Goal: Transaction & Acquisition: Book appointment/travel/reservation

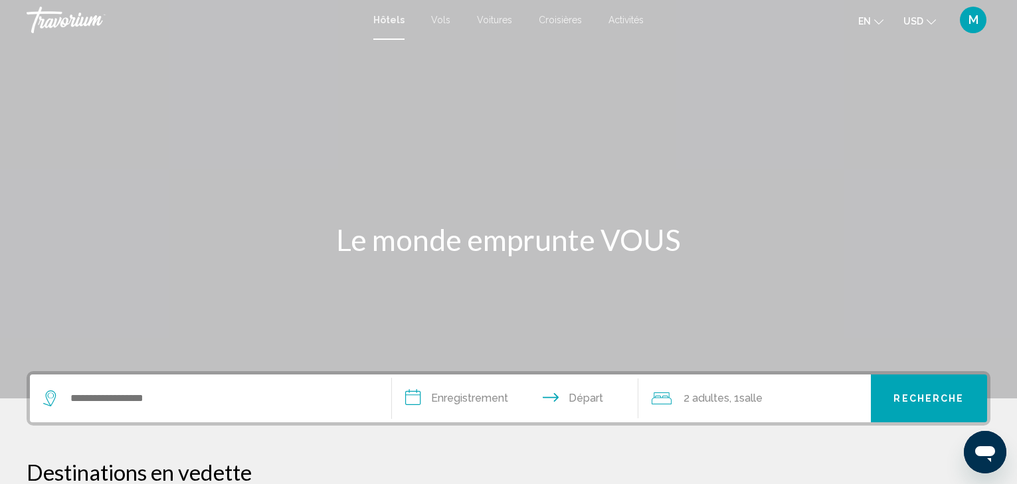
click at [882, 23] on icon "Changer de langue" at bounding box center [878, 21] width 9 height 9
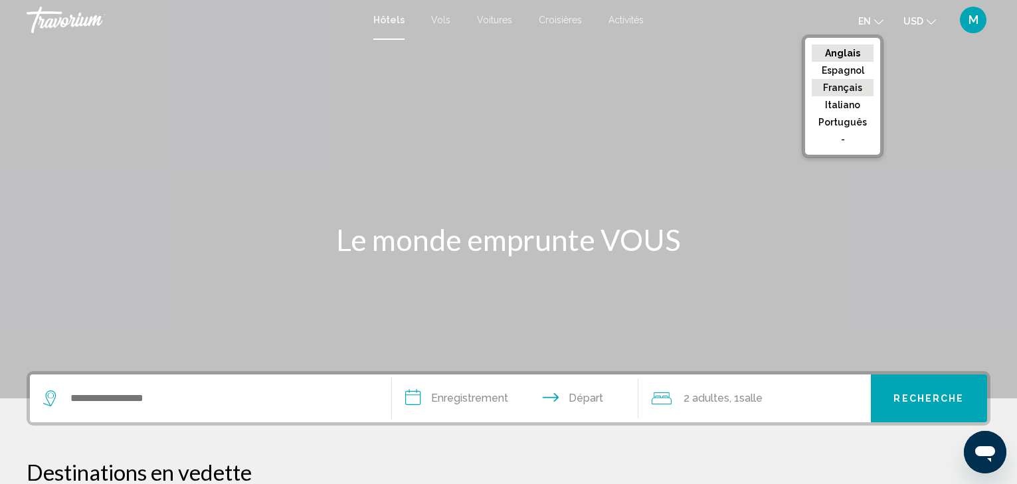
click at [858, 86] on button "Français" at bounding box center [843, 87] width 62 height 17
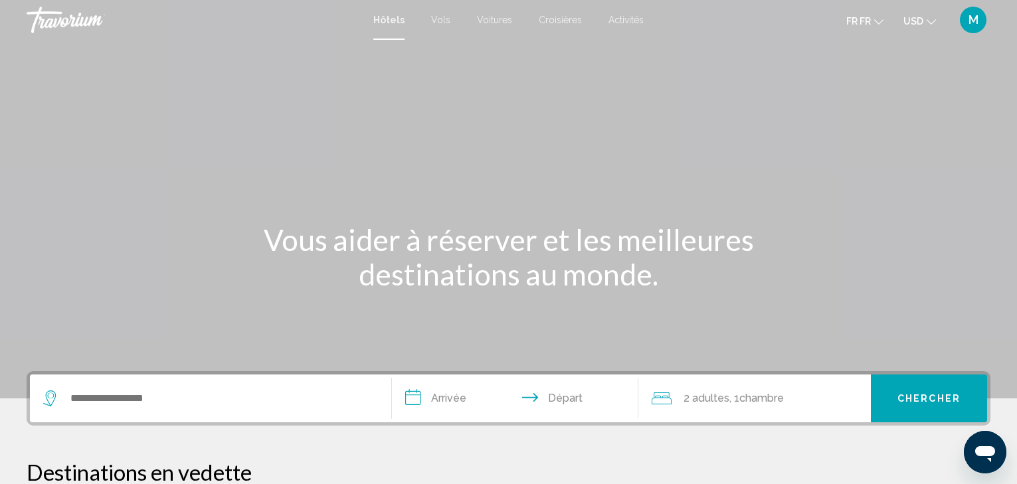
click at [933, 21] on icon "Changement de monnaie" at bounding box center [931, 21] width 9 height 9
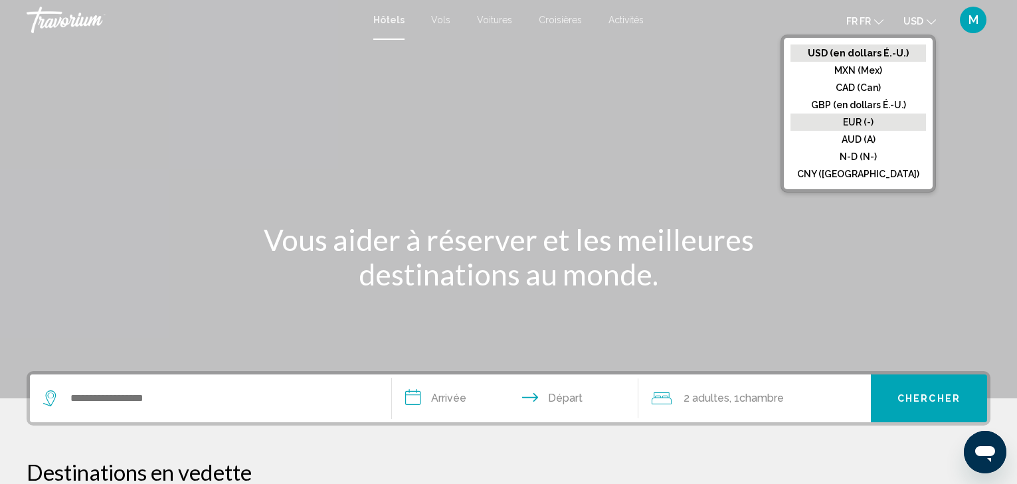
click at [903, 121] on button "EUR (-)" at bounding box center [859, 122] width 136 height 17
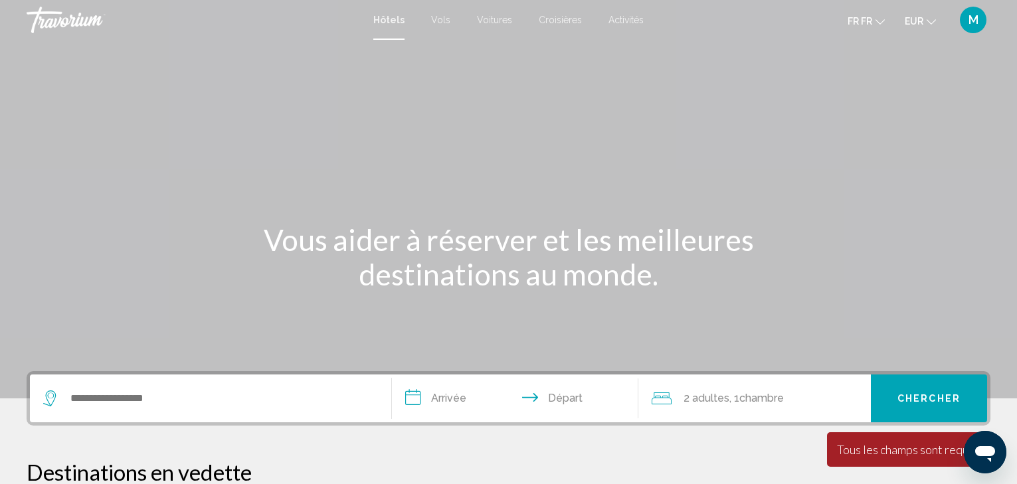
click at [556, 18] on span "Croisières" at bounding box center [560, 20] width 43 height 11
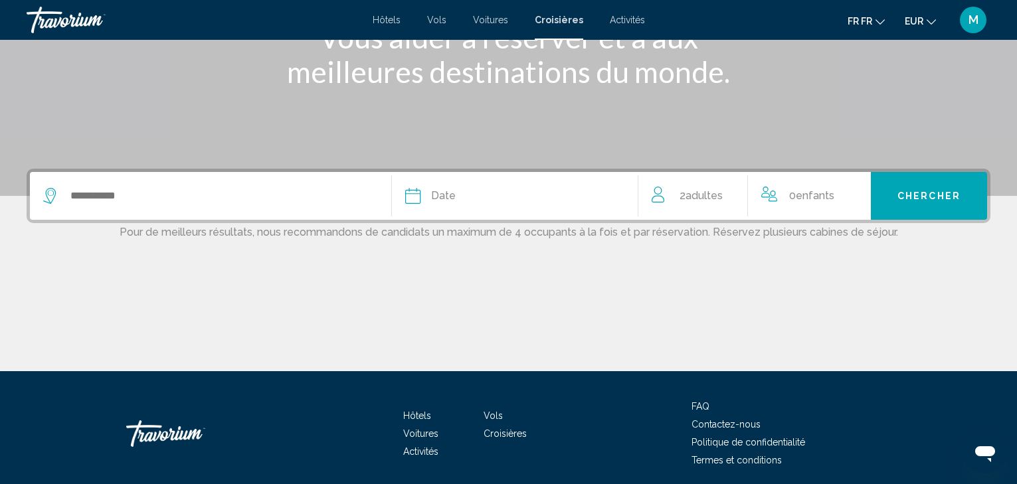
scroll to position [203, 0]
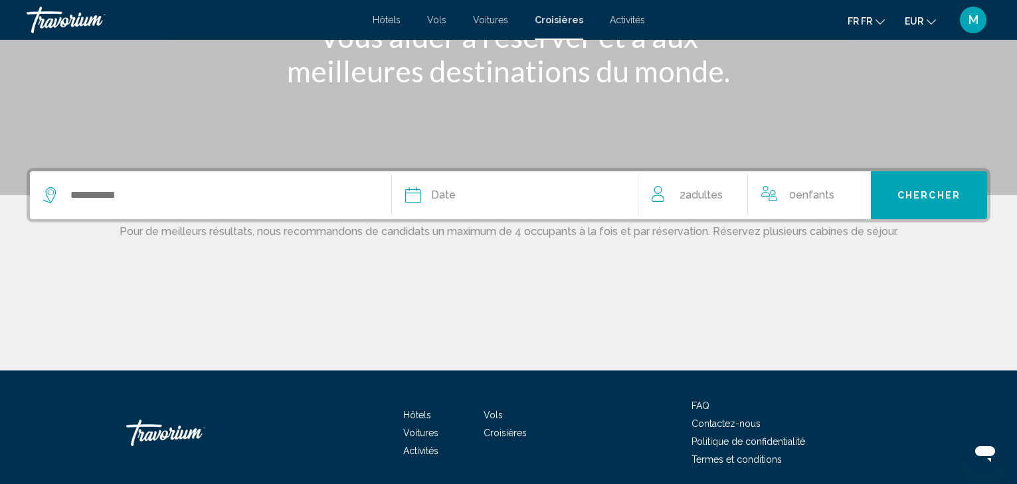
click at [702, 197] on span "Adultes" at bounding box center [704, 195] width 37 height 13
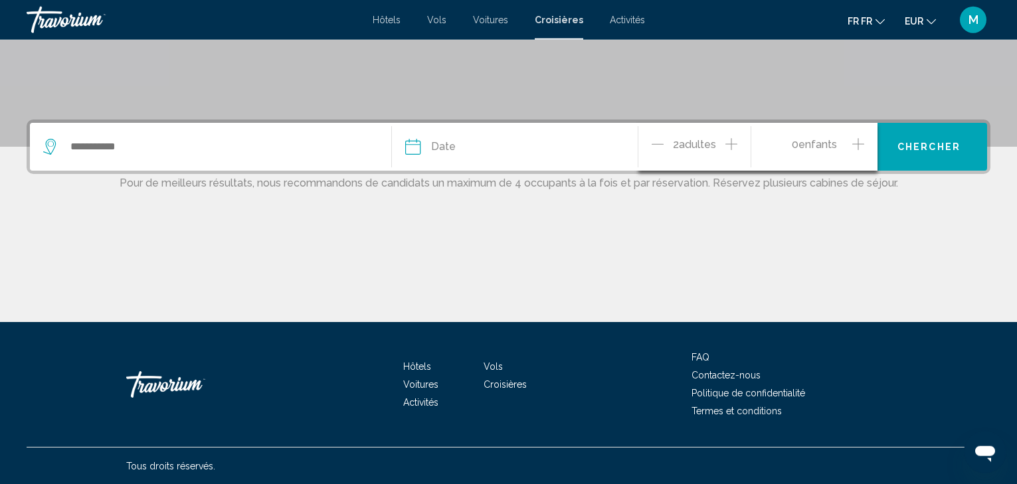
scroll to position [252, 0]
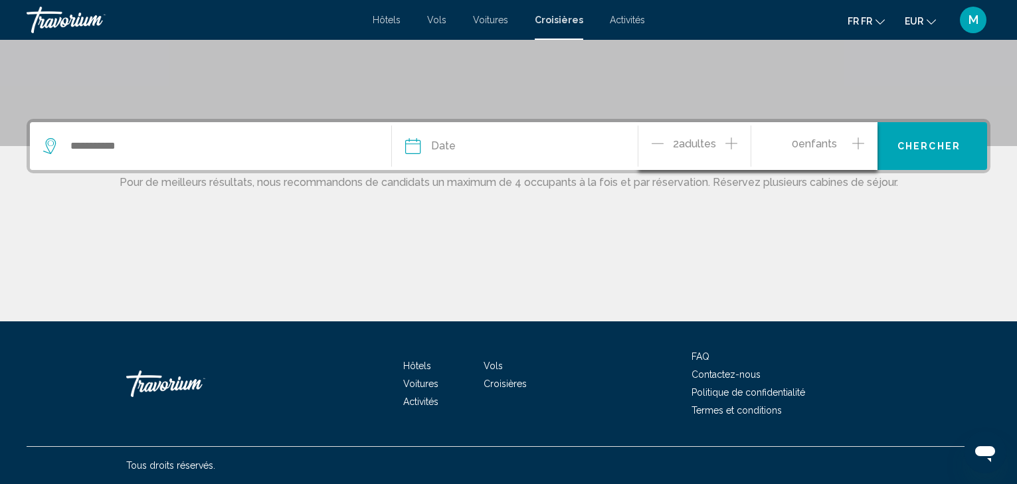
click at [729, 143] on icon "Augmentation des adultes" at bounding box center [731, 144] width 12 height 12
click at [418, 147] on icon "Le widget de recherche" at bounding box center [413, 146] width 16 height 16
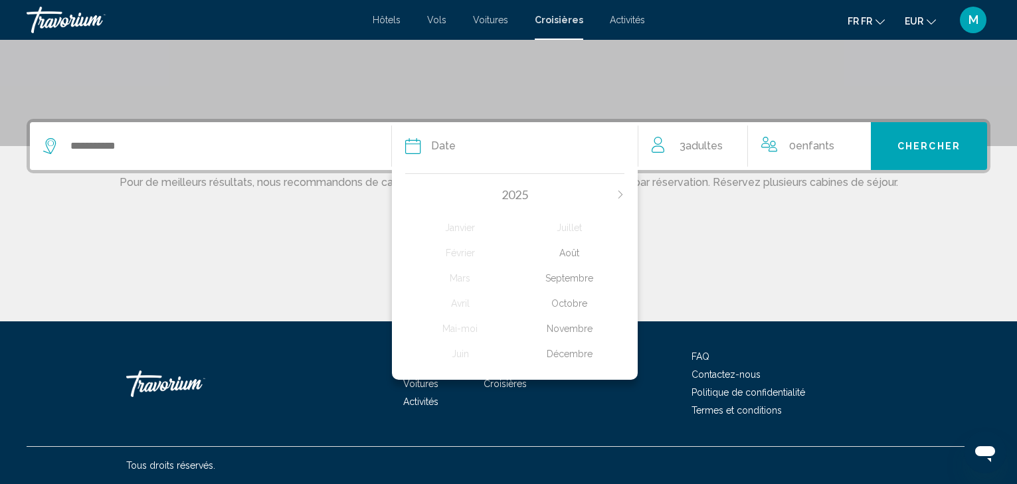
click at [620, 190] on button "Le mois prochain" at bounding box center [620, 194] width 8 height 9
click at [461, 302] on div "Avril" at bounding box center [460, 304] width 110 height 24
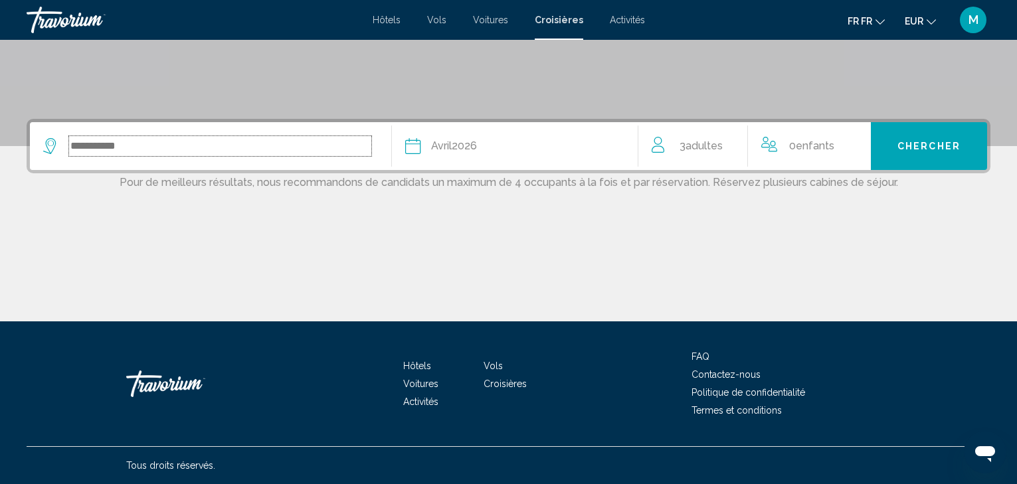
click at [100, 142] on input "Le widget de recherche" at bounding box center [220, 146] width 302 height 20
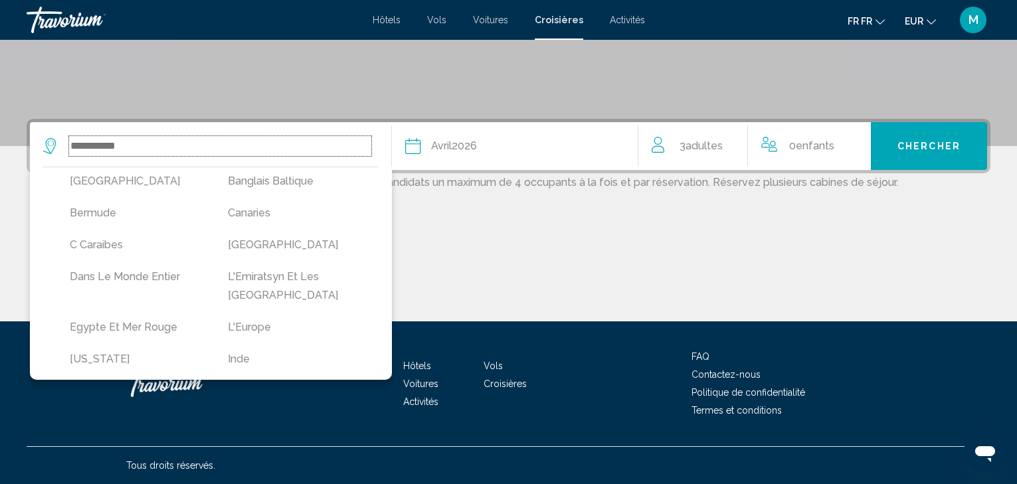
scroll to position [227, 0]
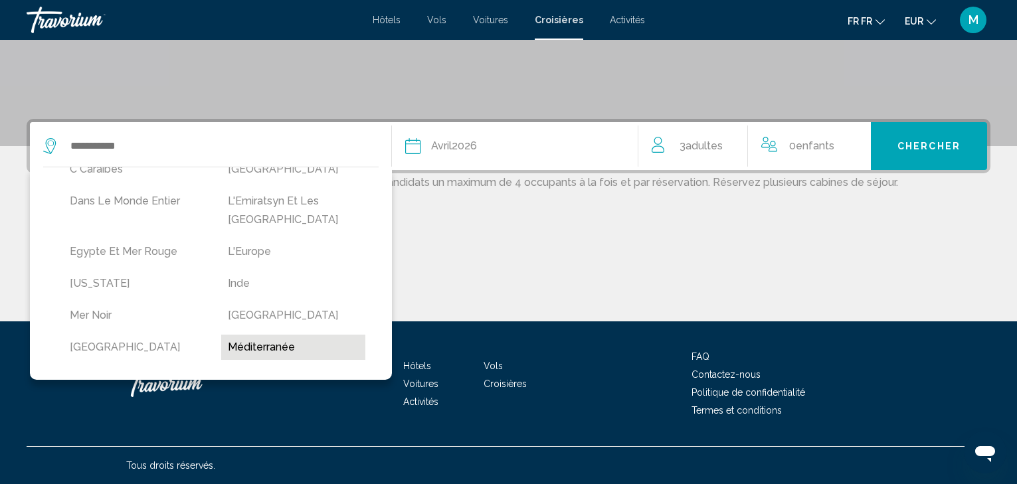
click at [268, 335] on button "Méditerranée" at bounding box center [293, 347] width 145 height 25
type input "**********"
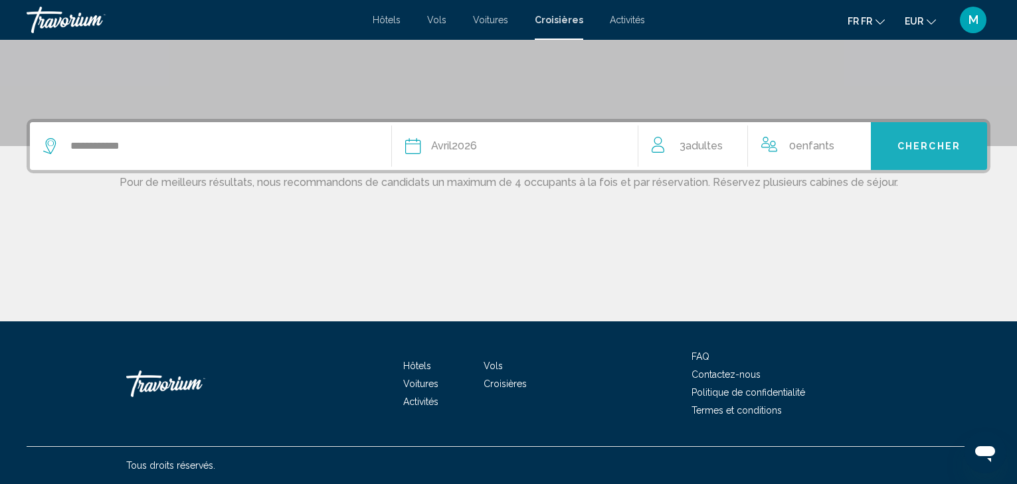
click at [932, 153] on button "Chercher" at bounding box center [929, 146] width 116 height 48
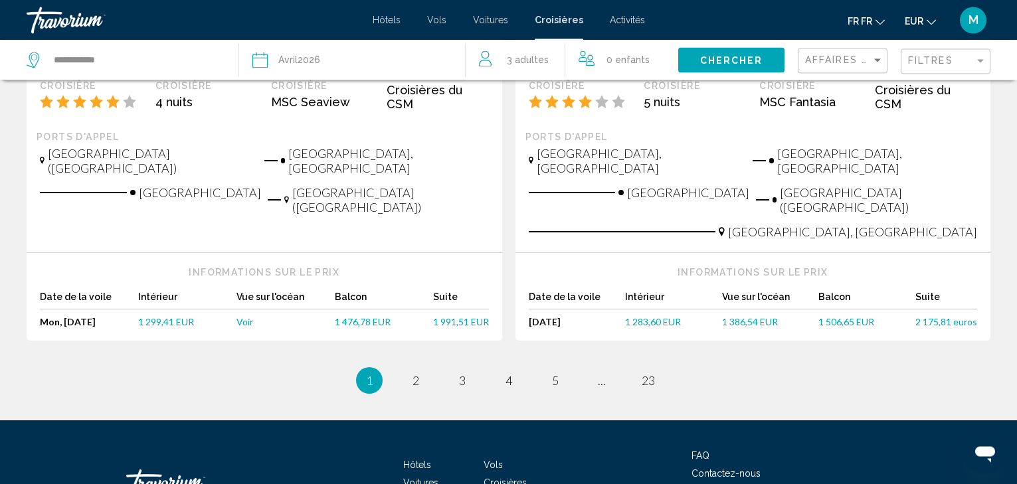
scroll to position [1467, 0]
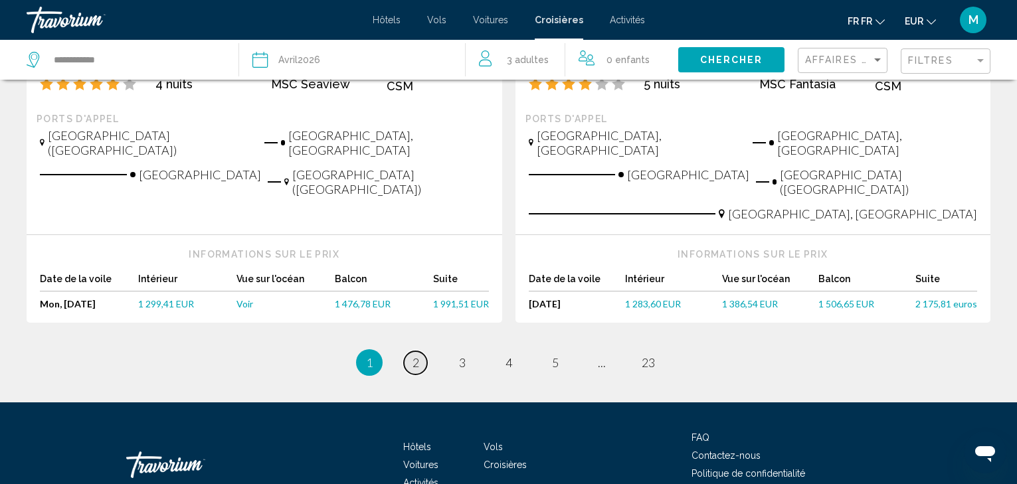
click at [415, 355] on span "2" at bounding box center [416, 362] width 7 height 15
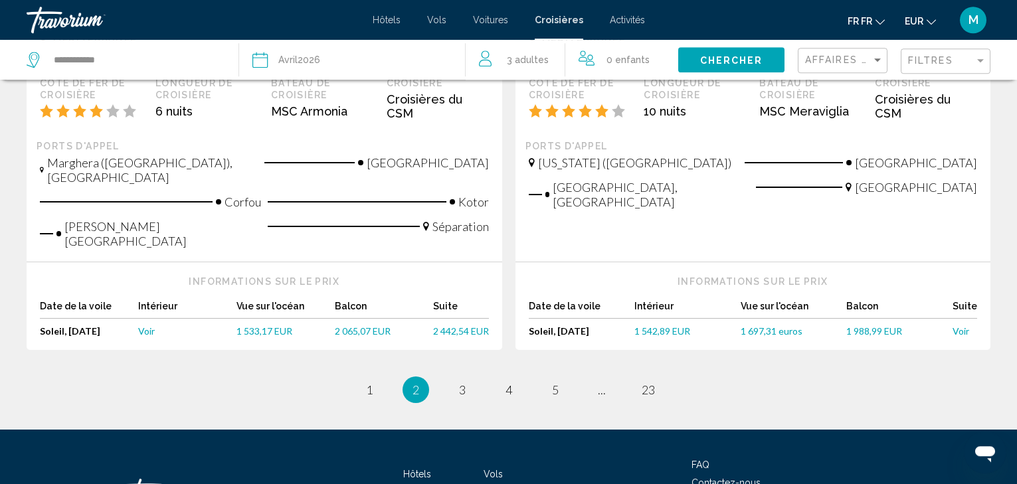
scroll to position [1467, 0]
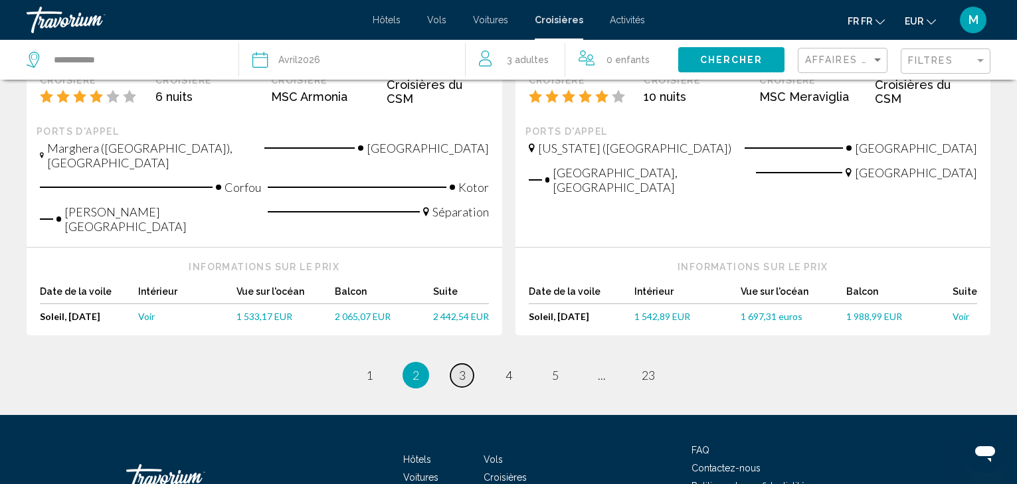
click at [464, 368] on span "3" at bounding box center [462, 375] width 7 height 15
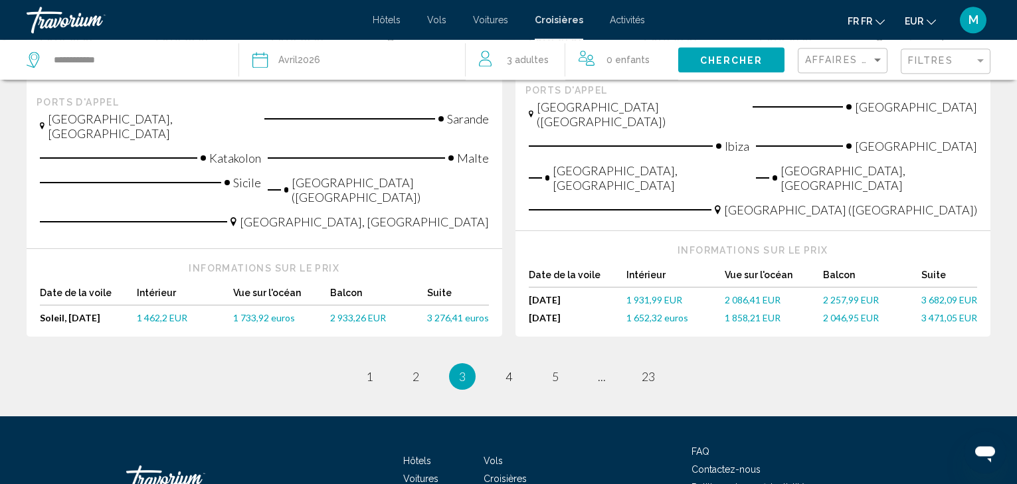
scroll to position [1626, 0]
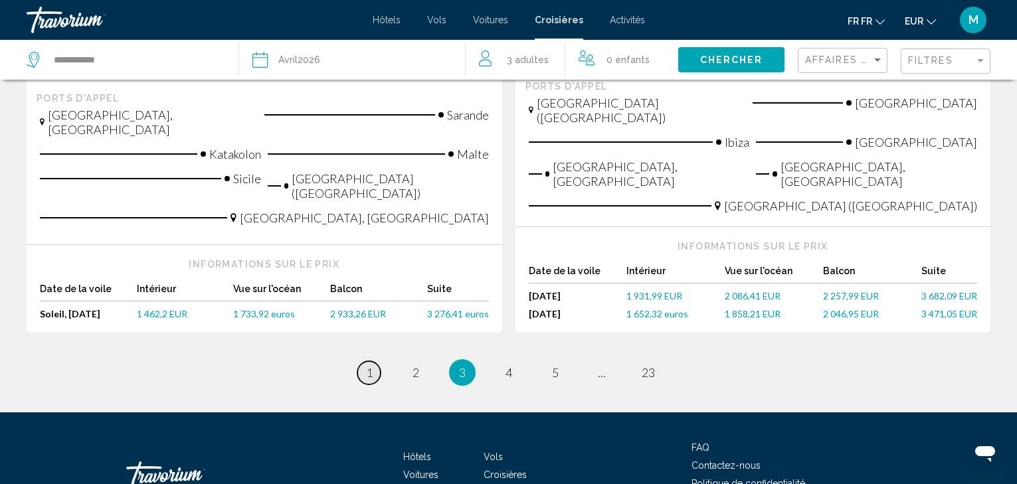
click at [374, 361] on link "page 1" at bounding box center [368, 372] width 23 height 23
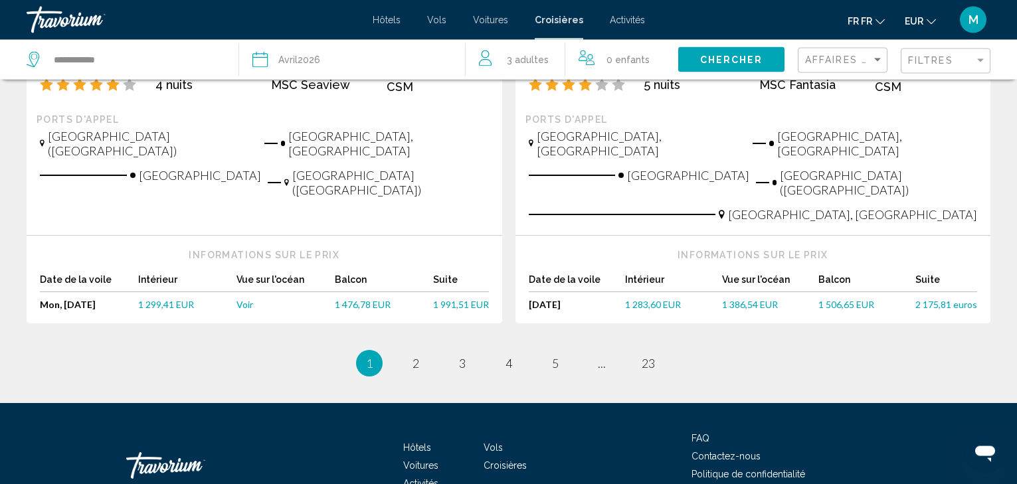
scroll to position [1467, 0]
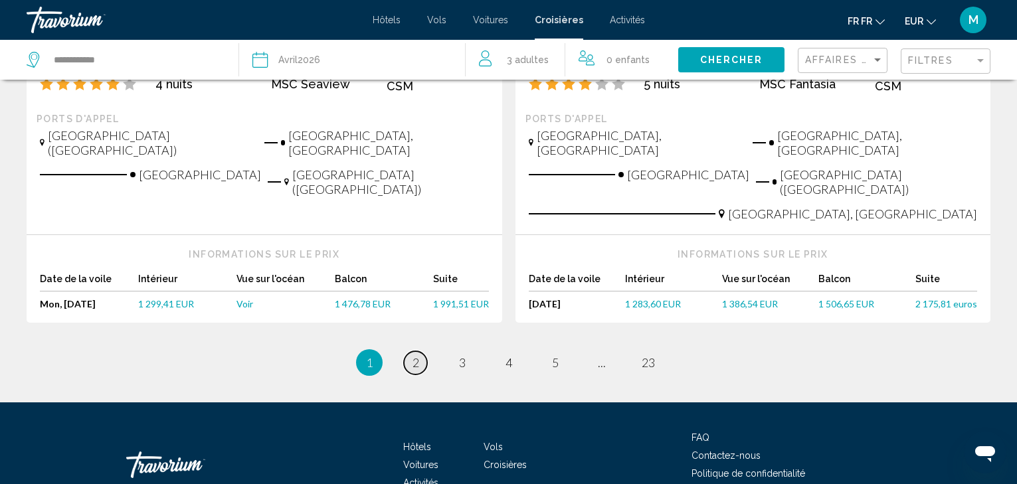
click at [417, 355] on span "2" at bounding box center [416, 362] width 7 height 15
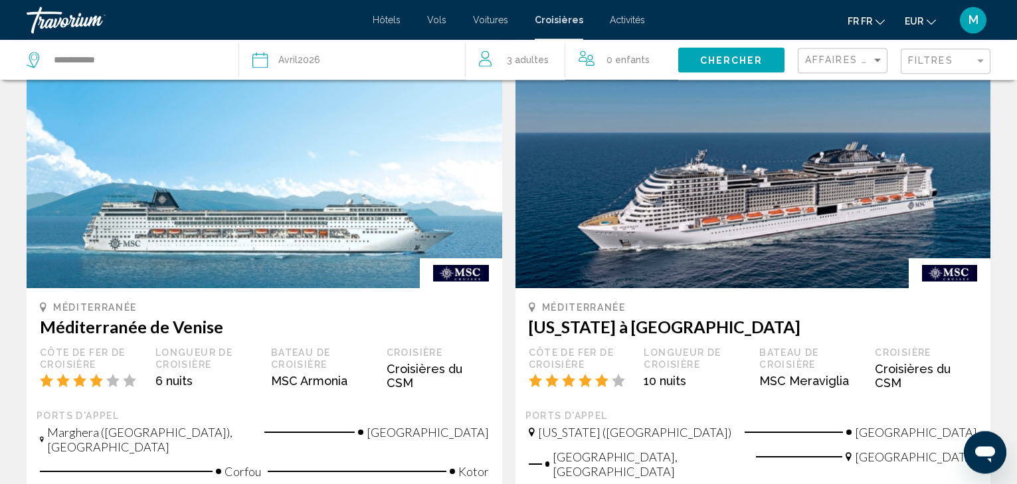
scroll to position [1355, 0]
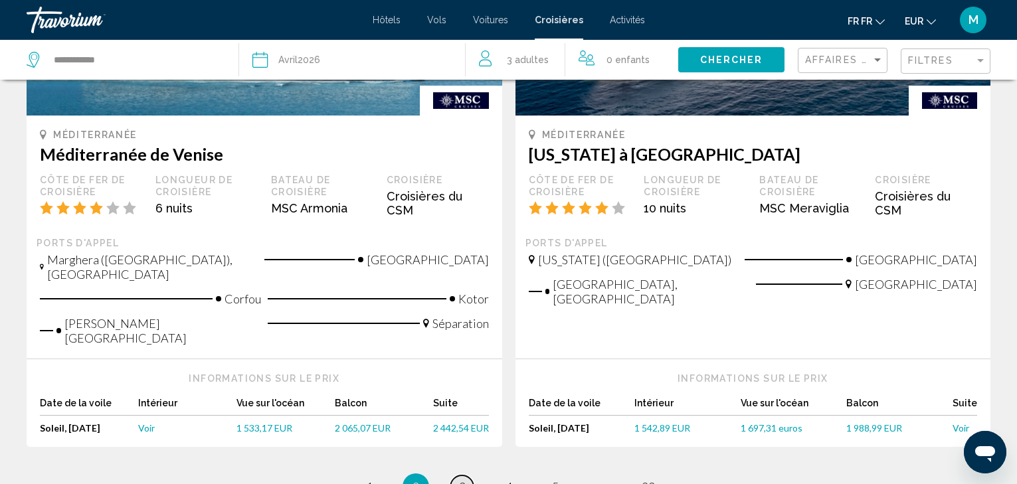
click at [460, 480] on span "3" at bounding box center [462, 487] width 7 height 15
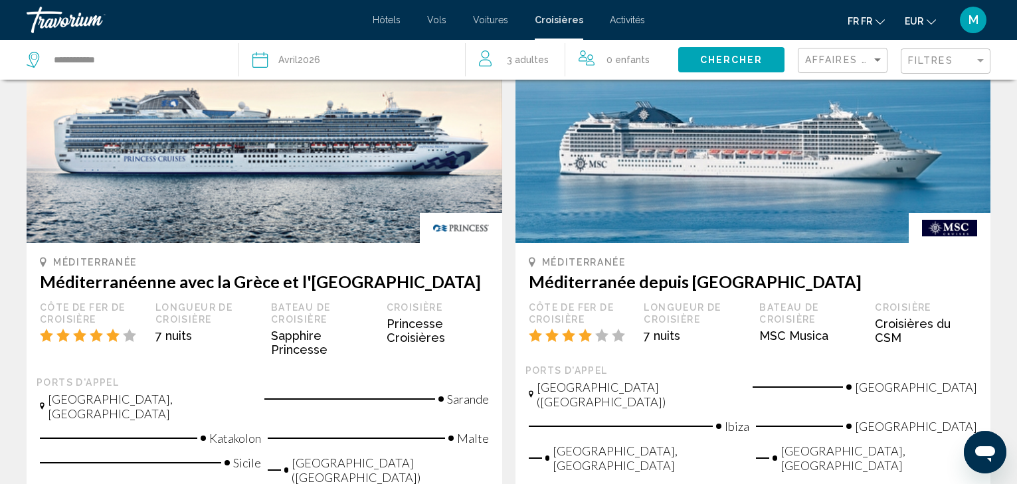
scroll to position [1423, 0]
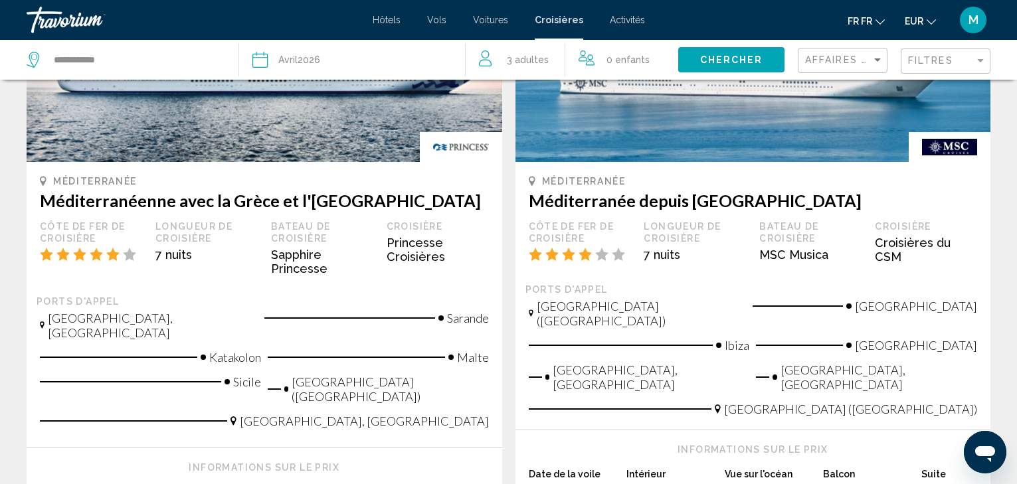
click at [292, 60] on span "Avril" at bounding box center [287, 59] width 19 height 11
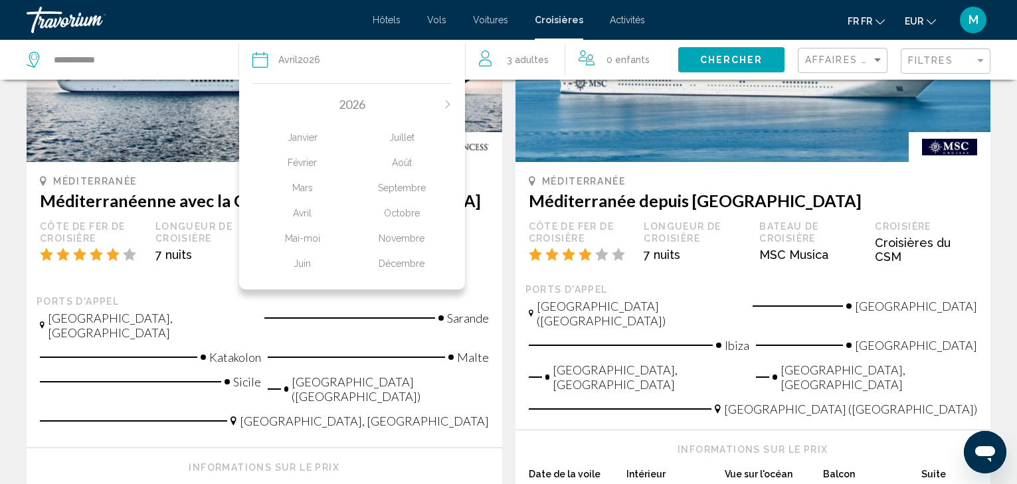
click at [404, 162] on div "Août" at bounding box center [402, 163] width 100 height 24
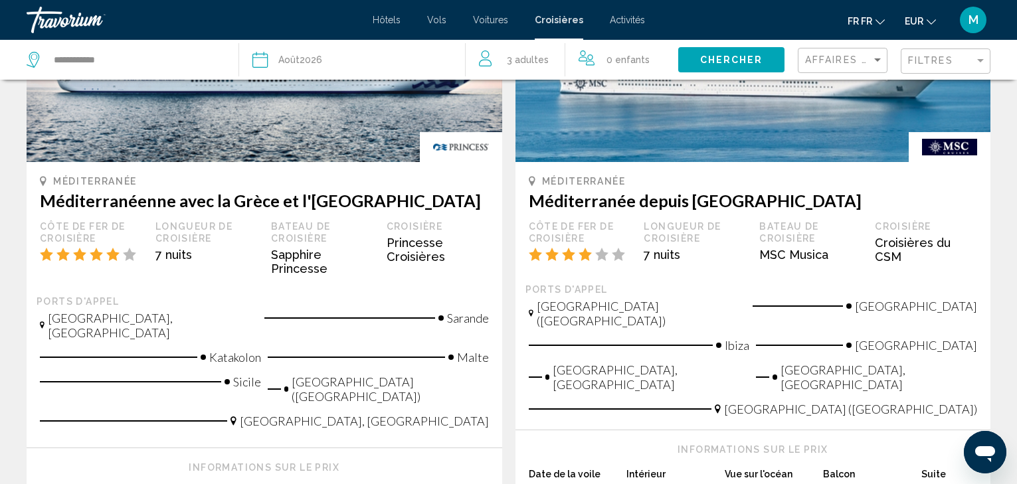
click at [742, 58] on span "Chercher" at bounding box center [731, 60] width 63 height 11
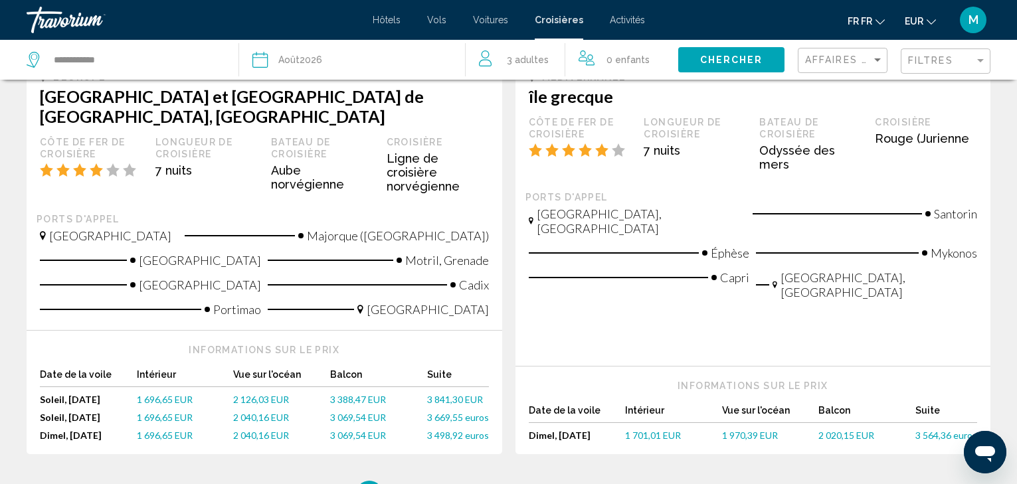
scroll to position [1631, 0]
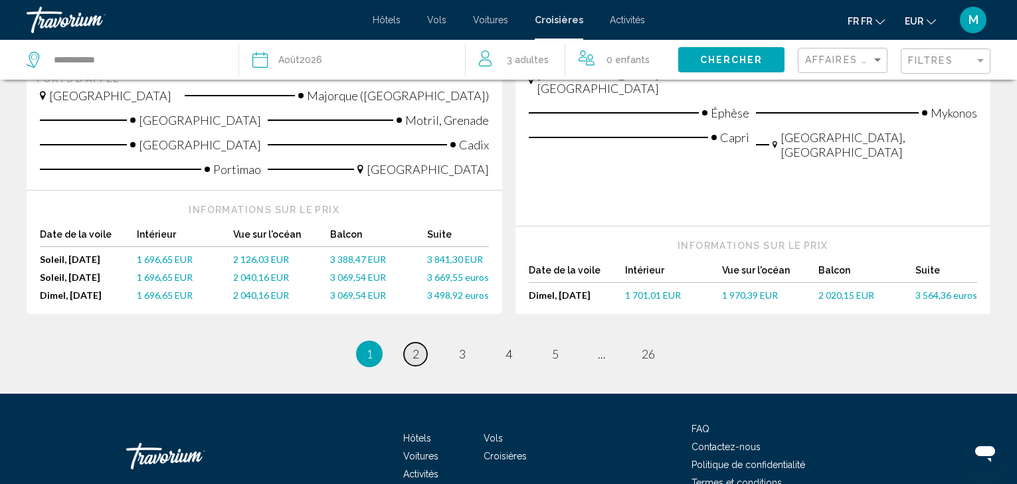
click at [420, 343] on link "page 2" at bounding box center [415, 354] width 23 height 23
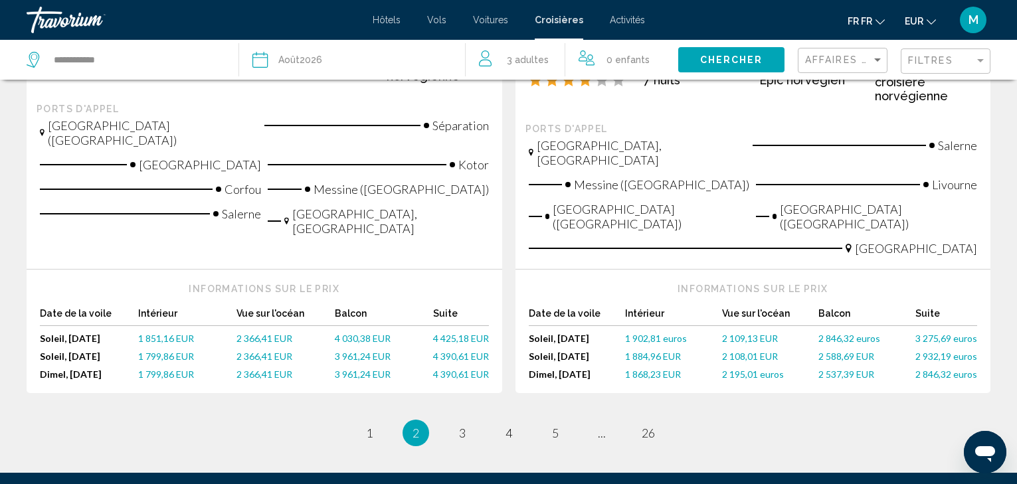
scroll to position [1697, 0]
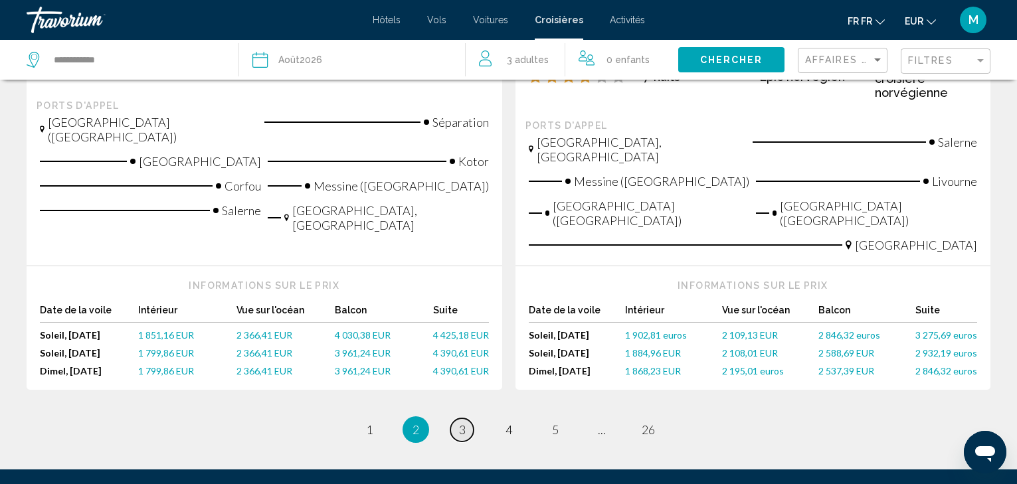
click at [458, 419] on link "page 3" at bounding box center [461, 430] width 23 height 23
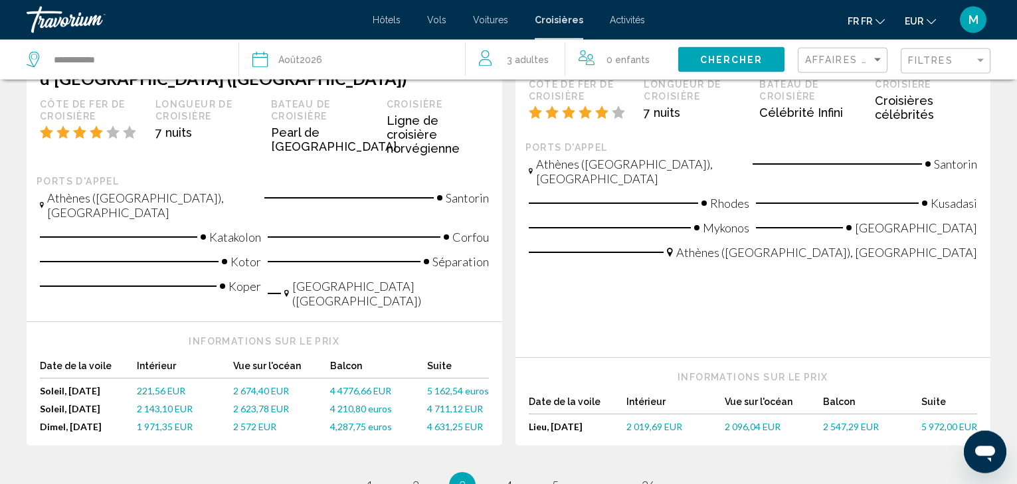
scroll to position [1644, 0]
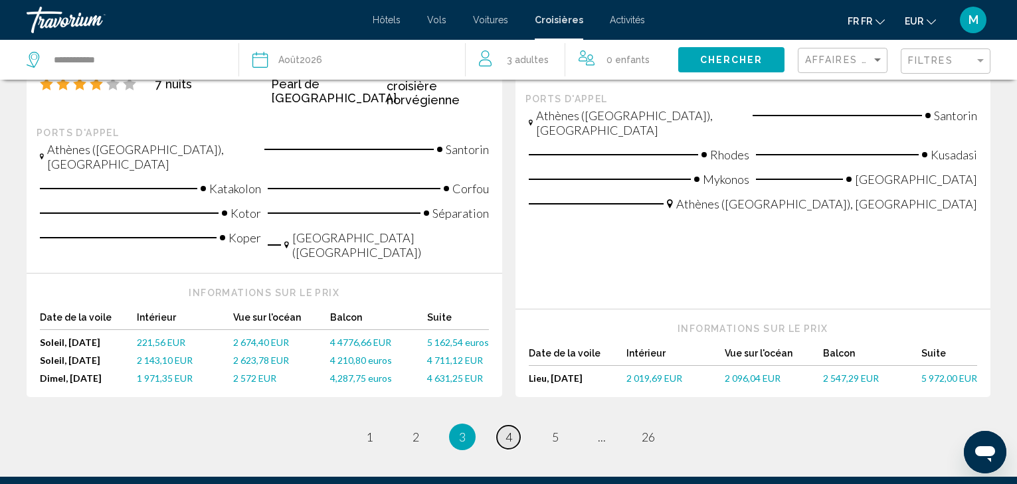
click at [505, 426] on link "page 4" at bounding box center [508, 437] width 23 height 23
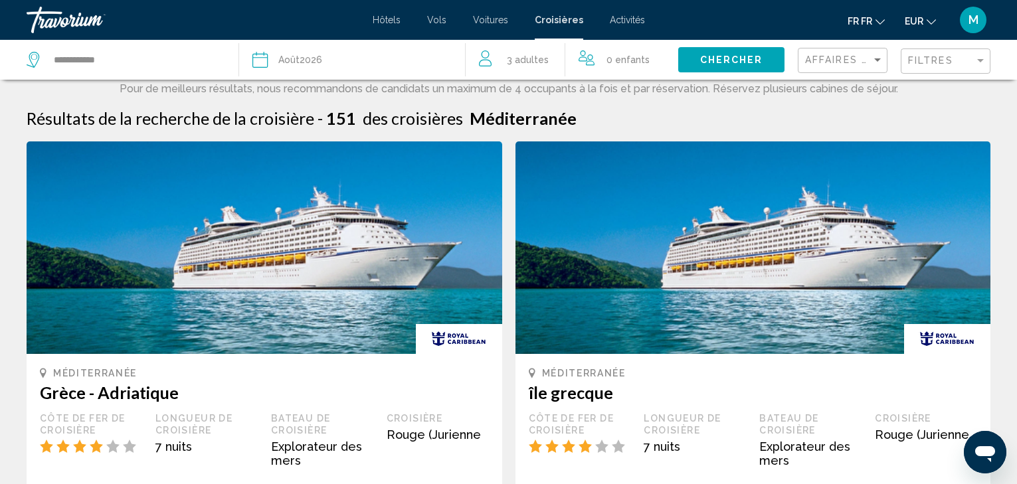
click at [446, 21] on span "Vols" at bounding box center [436, 20] width 19 height 11
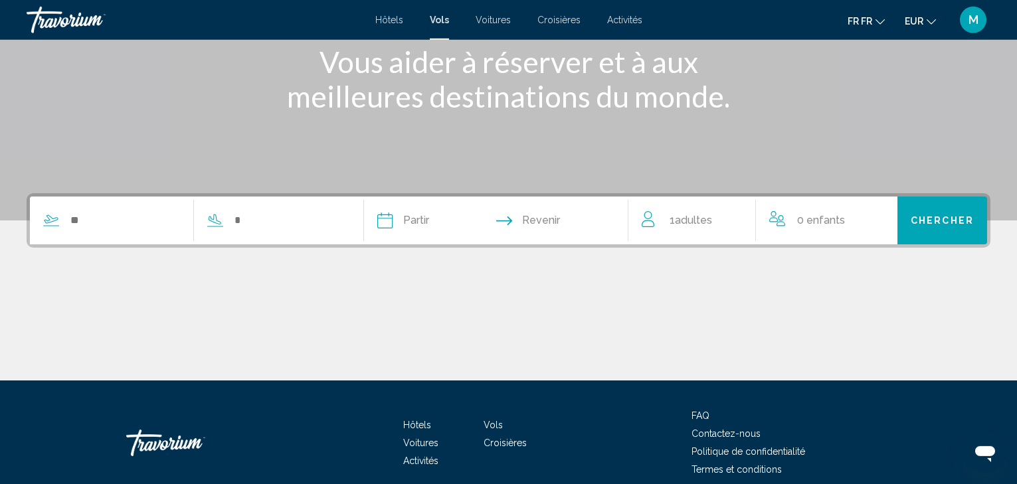
scroll to position [203, 0]
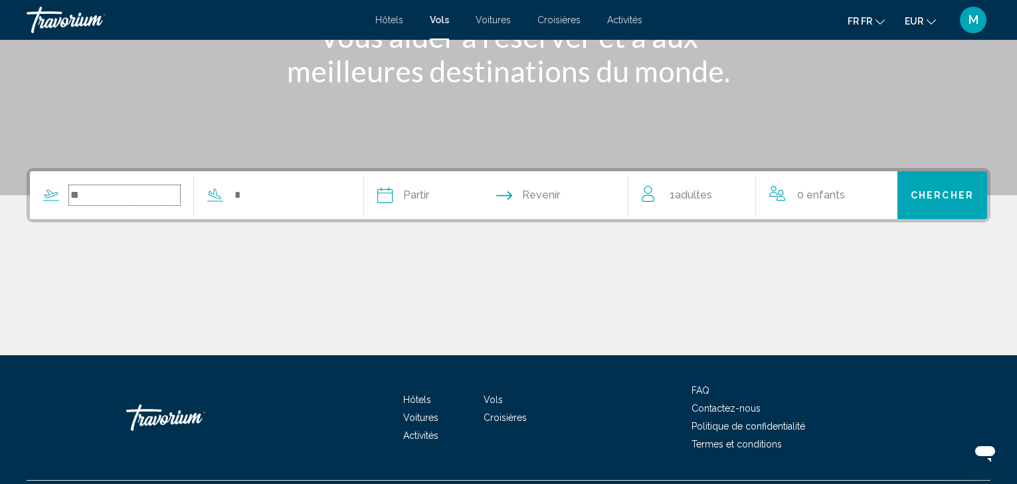
click at [88, 193] on input "Le widget de recherche" at bounding box center [124, 195] width 111 height 20
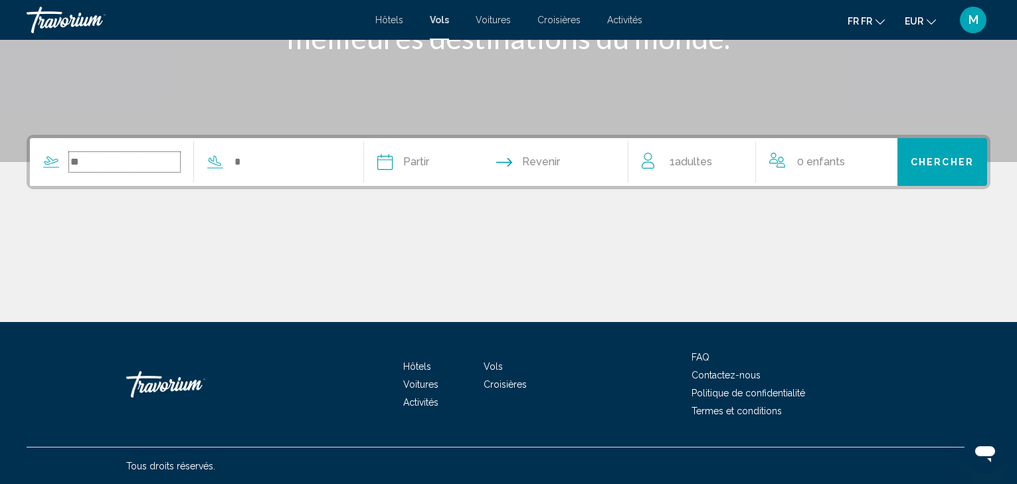
scroll to position [237, 0]
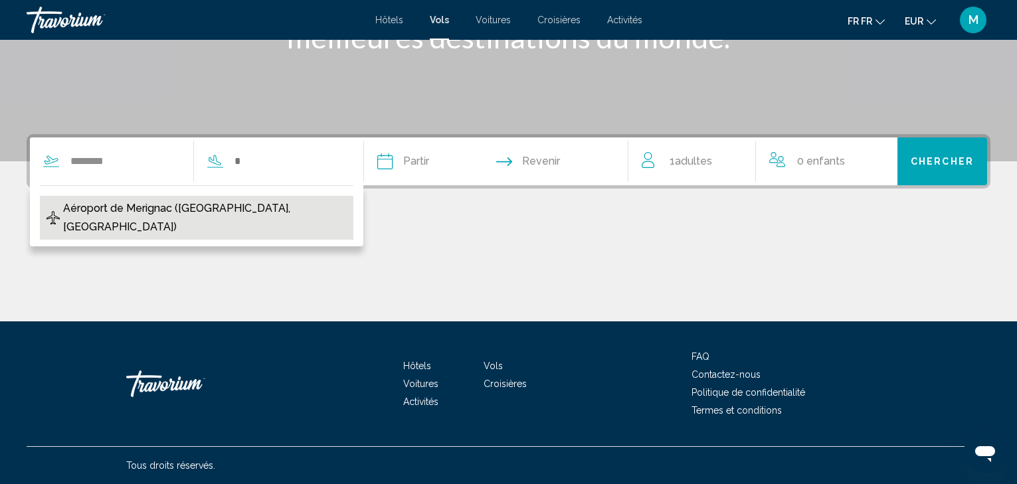
click at [257, 213] on span "Aéroport de Merignac (BOD-Bordeaux, France)" at bounding box center [205, 217] width 284 height 37
type input "**********"
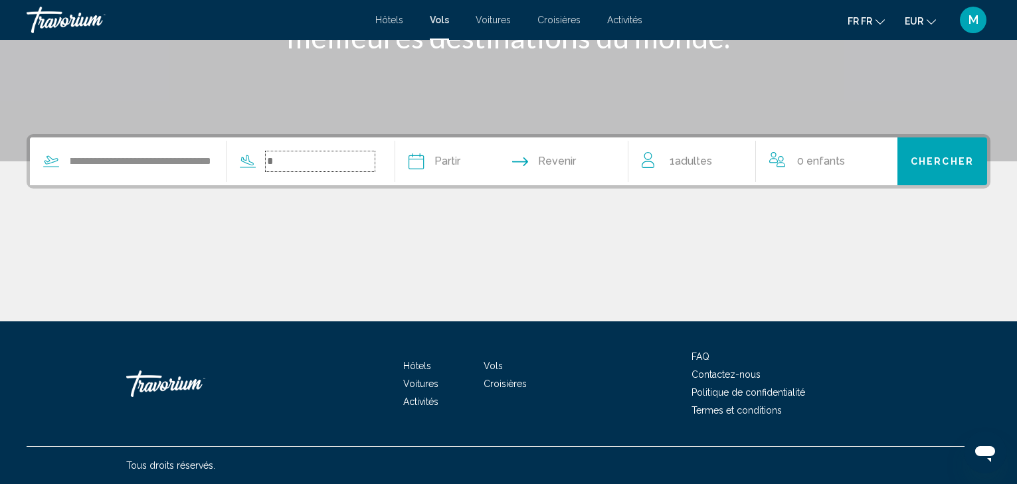
click at [316, 163] on input "Le widget de recherche" at bounding box center [320, 161] width 109 height 20
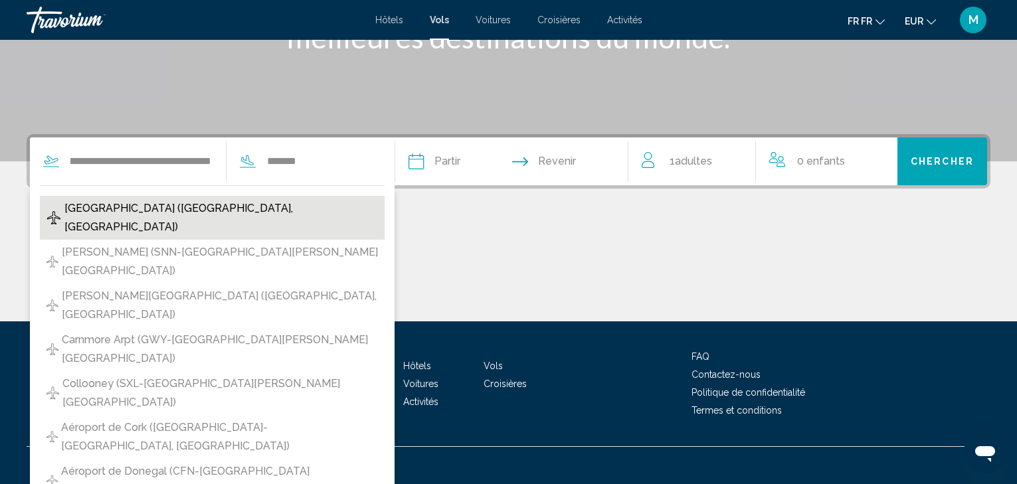
click at [257, 217] on span "Aéroport de Dublin (DUB-Dublin, Irlande)" at bounding box center [221, 217] width 314 height 37
type input "**********"
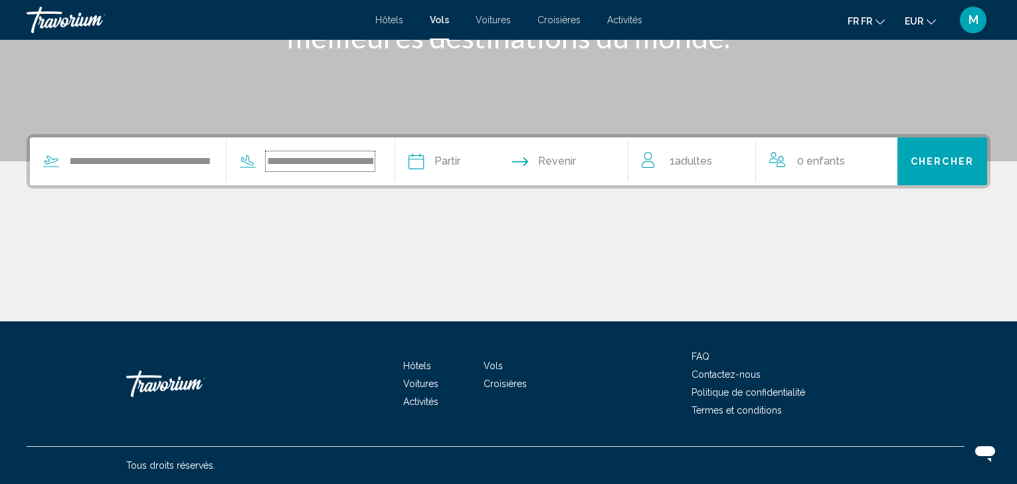
scroll to position [0, 34]
click at [663, 167] on div "1 Adultes adultes" at bounding box center [699, 161] width 114 height 19
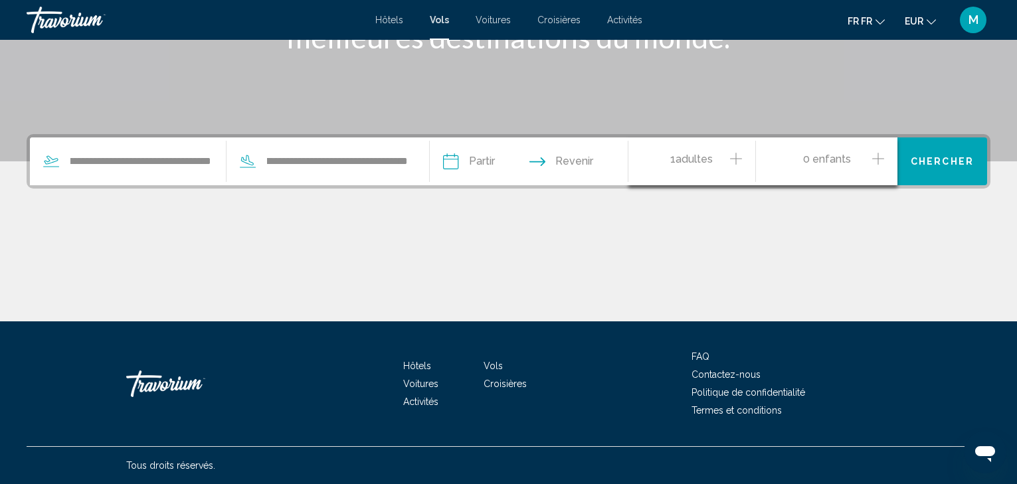
click at [736, 157] on icon "Augmentation des adultes" at bounding box center [736, 159] width 12 height 12
click at [735, 236] on div "Principaux contenus" at bounding box center [509, 272] width 964 height 100
click at [454, 163] on input "Date de départ" at bounding box center [489, 164] width 98 height 52
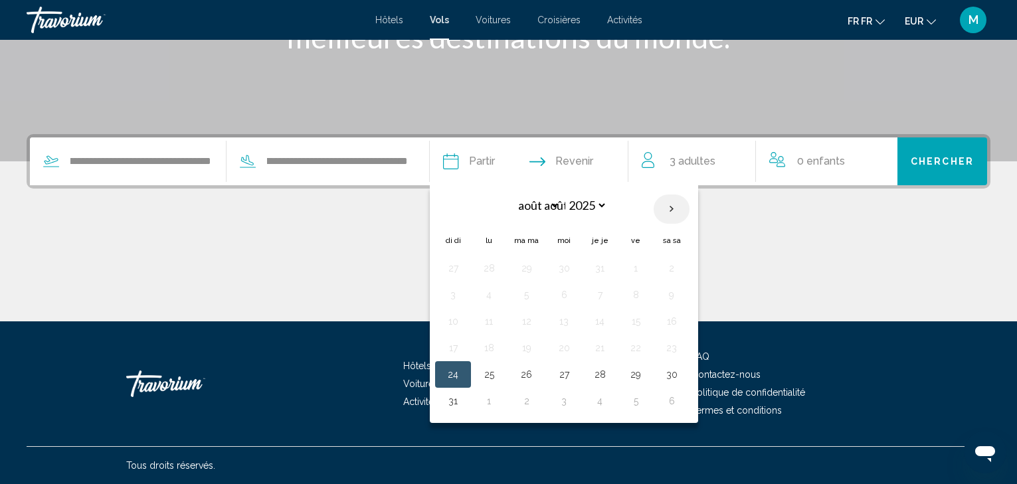
click at [672, 211] on th "Le mois prochain" at bounding box center [672, 209] width 36 height 29
click at [672, 210] on th "Le mois prochain" at bounding box center [672, 209] width 36 height 29
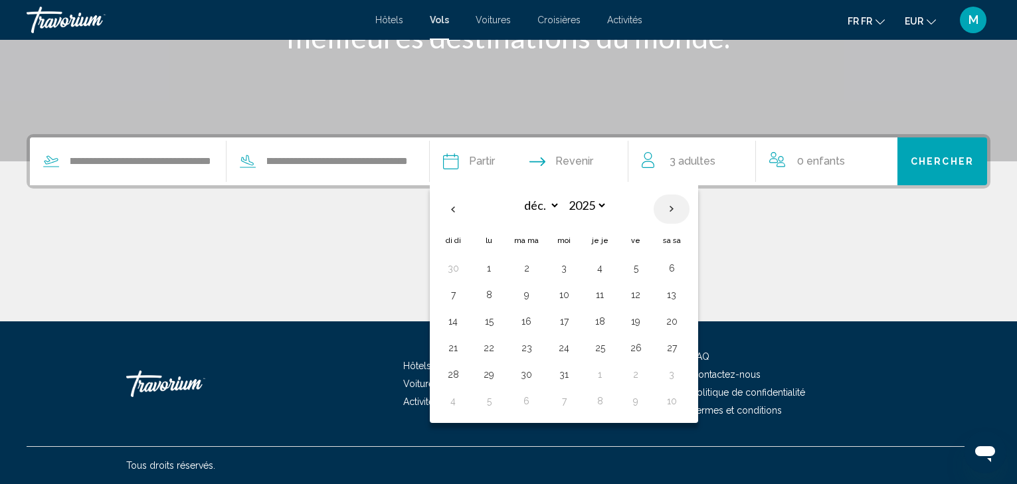
select select "*"
select select "****"
click at [672, 210] on th "Le mois prochain" at bounding box center [672, 209] width 36 height 29
select select "*"
click at [668, 324] on button "14" at bounding box center [671, 321] width 21 height 19
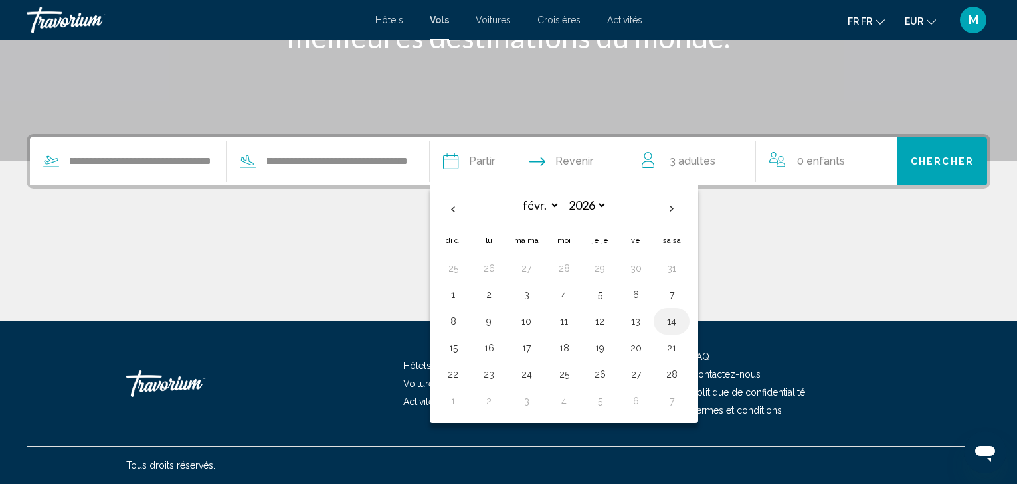
type input "**********"
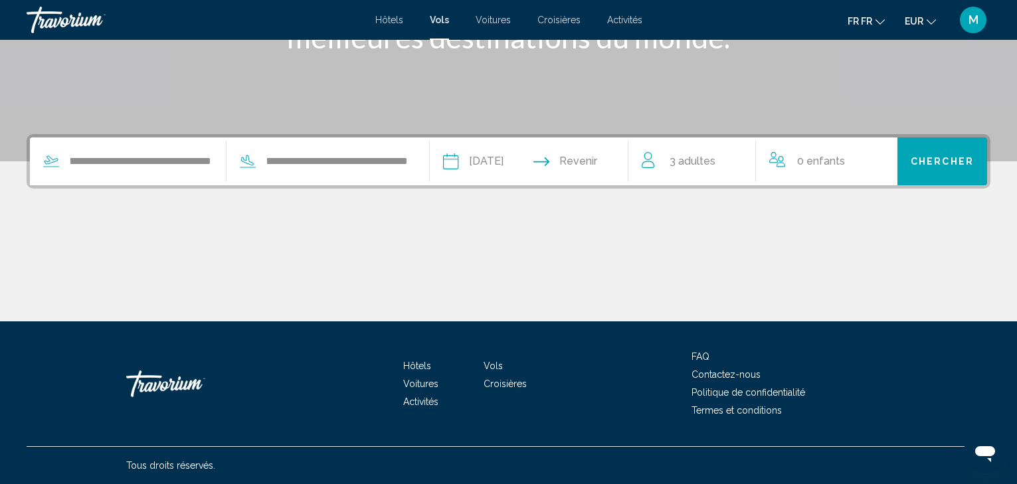
click at [595, 164] on input "Date de retour" at bounding box center [584, 164] width 98 height 52
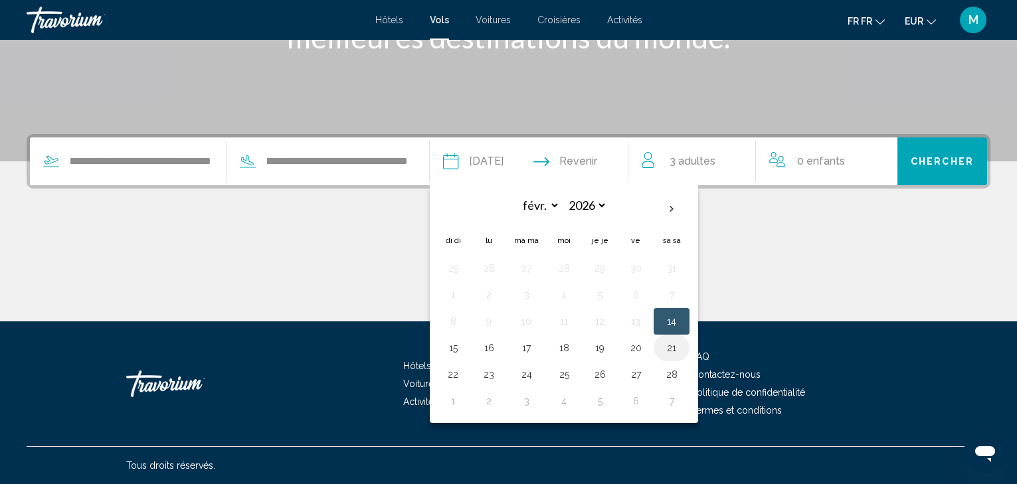
click at [667, 347] on button "21" at bounding box center [671, 348] width 21 height 19
type input "**********"
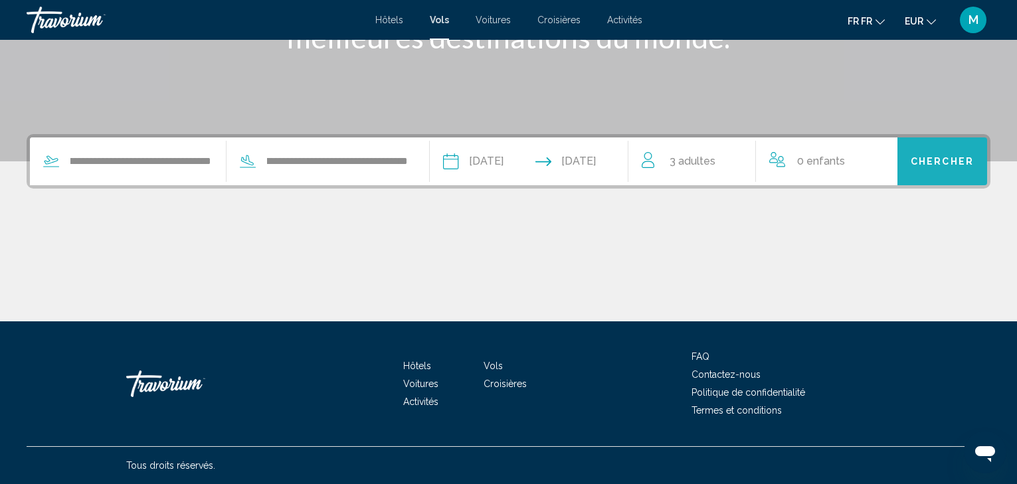
click at [932, 151] on button "Chercher" at bounding box center [943, 162] width 90 height 48
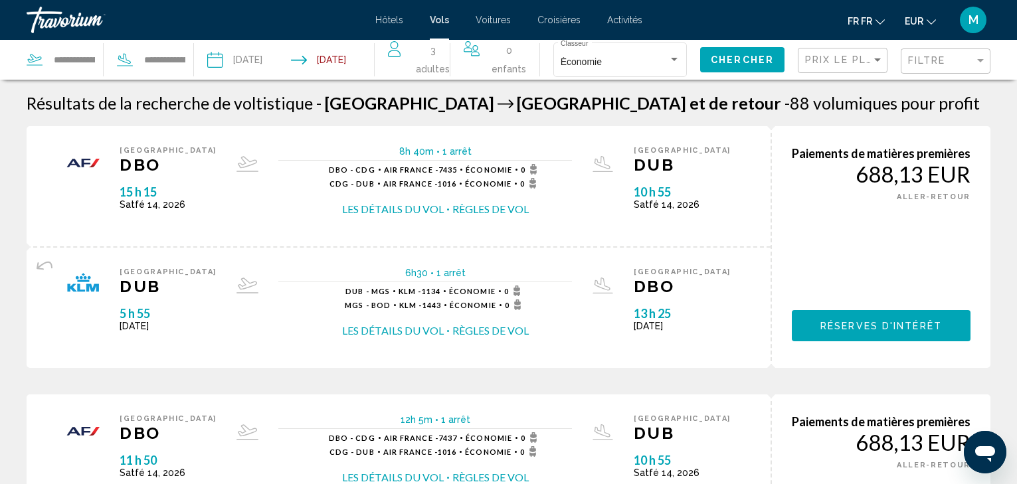
click at [625, 23] on span "Activités" at bounding box center [624, 20] width 35 height 11
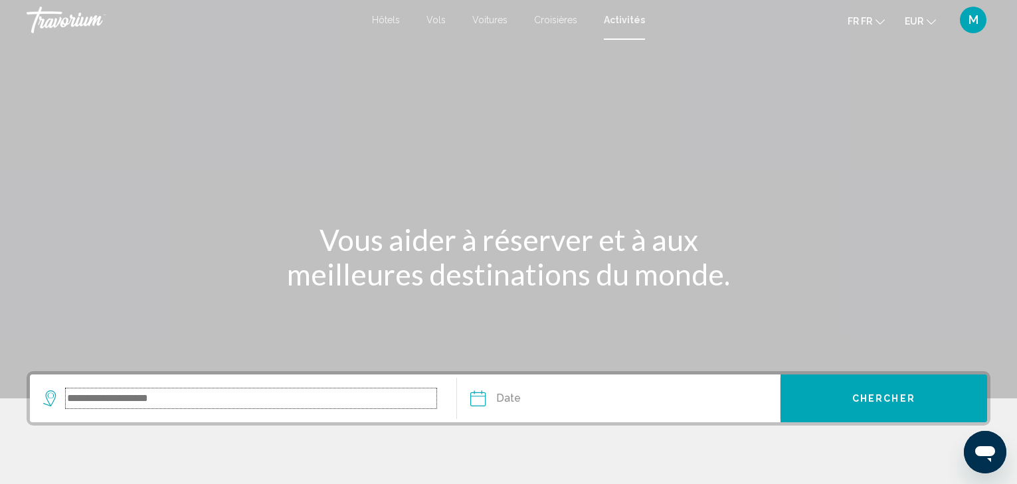
click at [123, 401] on input "Le widget de recherche" at bounding box center [251, 399] width 371 height 20
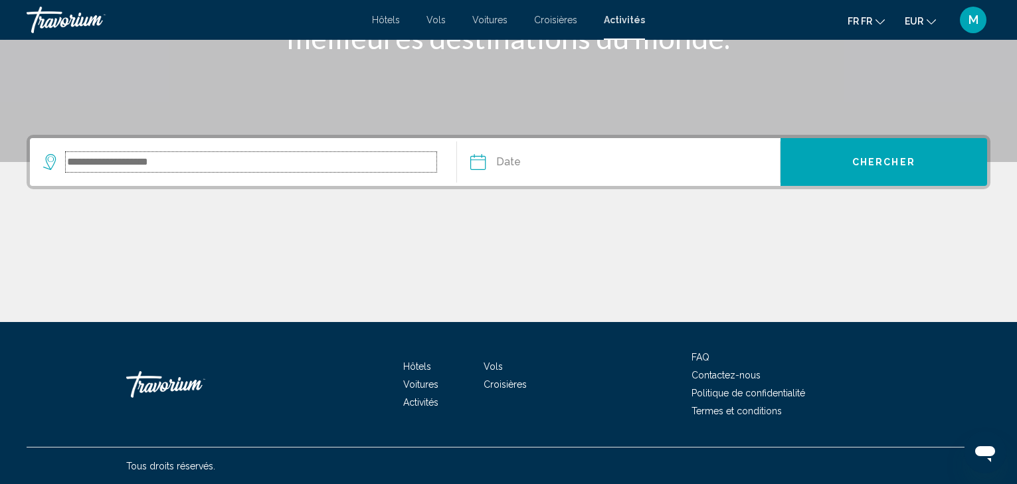
scroll to position [237, 0]
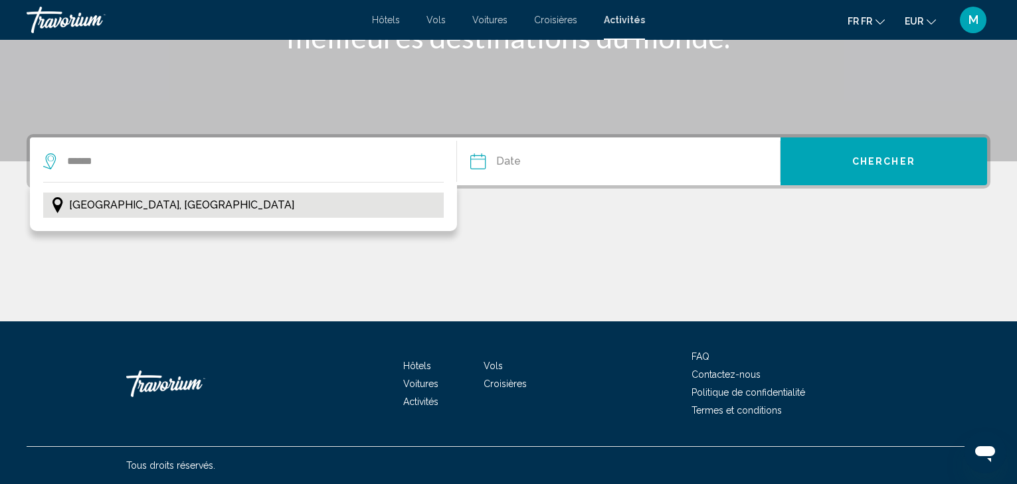
click at [127, 198] on span "Dublin, Irlande" at bounding box center [181, 205] width 225 height 19
type input "**********"
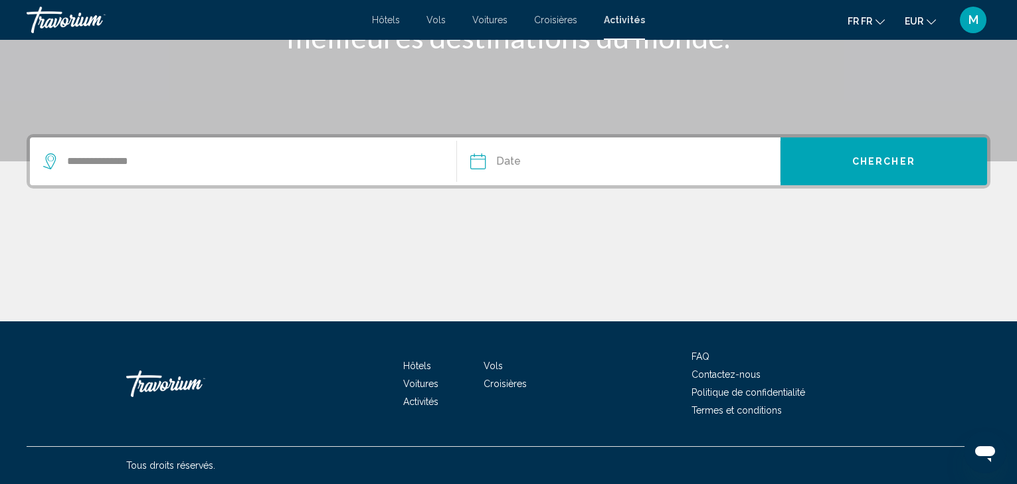
click at [480, 153] on input "Date" at bounding box center [547, 164] width 160 height 52
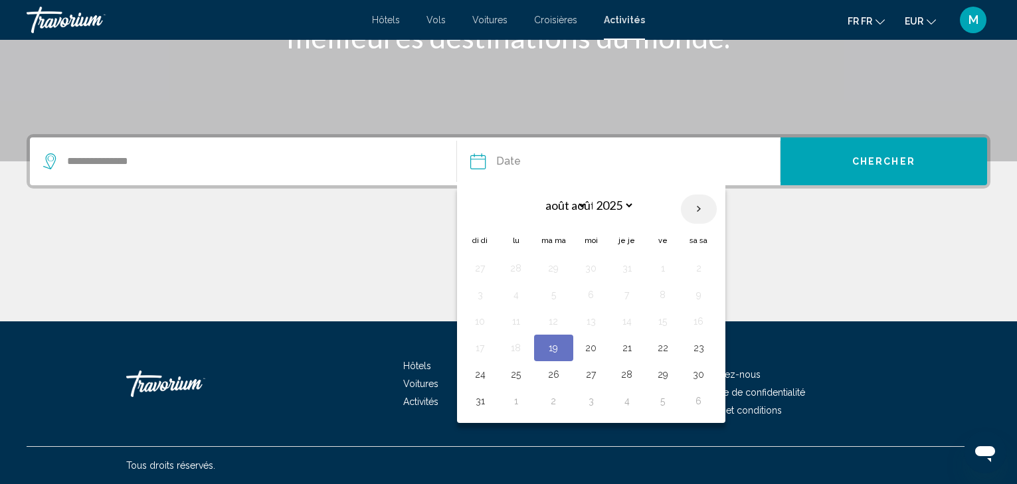
click at [694, 209] on th "Le mois prochain" at bounding box center [699, 209] width 36 height 29
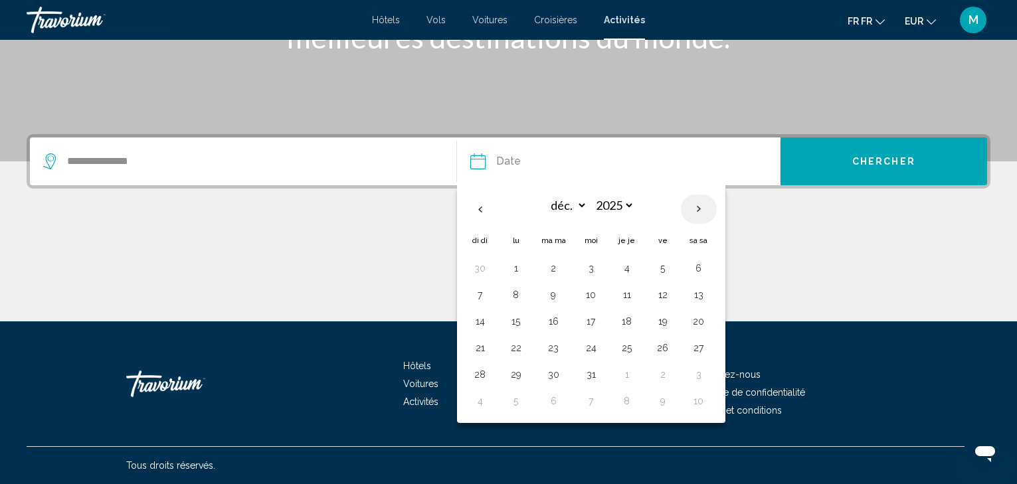
select select "*"
select select "****"
click at [694, 209] on th "Le mois prochain" at bounding box center [699, 209] width 36 height 29
select select "*"
click at [694, 320] on button "14" at bounding box center [698, 321] width 21 height 19
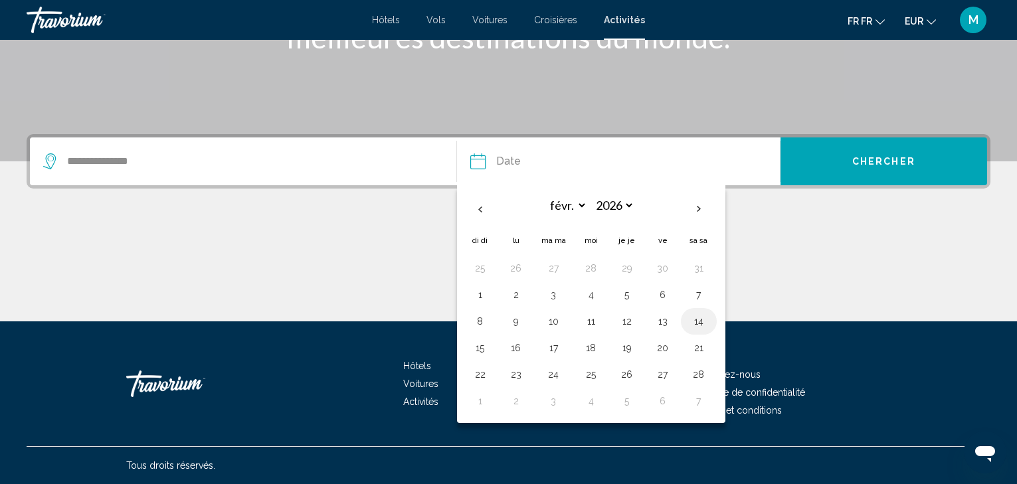
type input "**********"
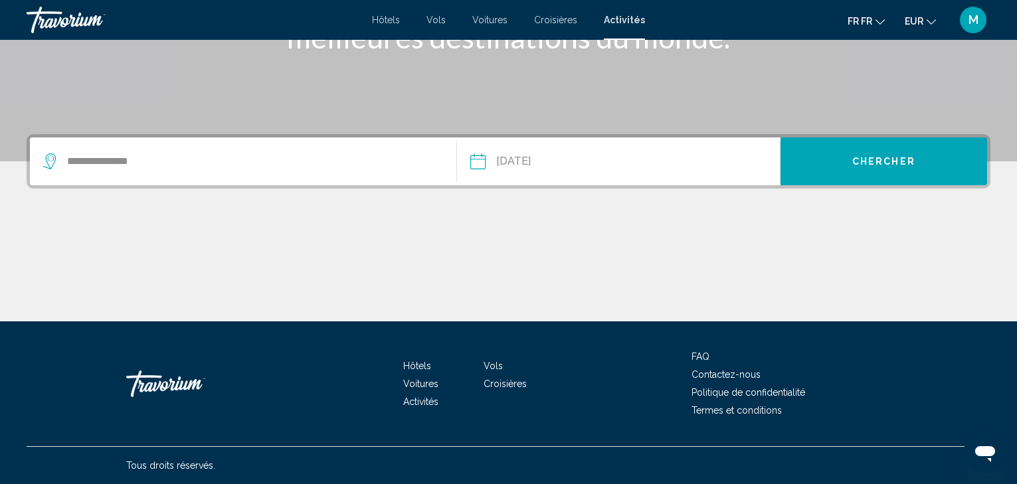
click at [830, 169] on button "Chercher" at bounding box center [884, 162] width 207 height 48
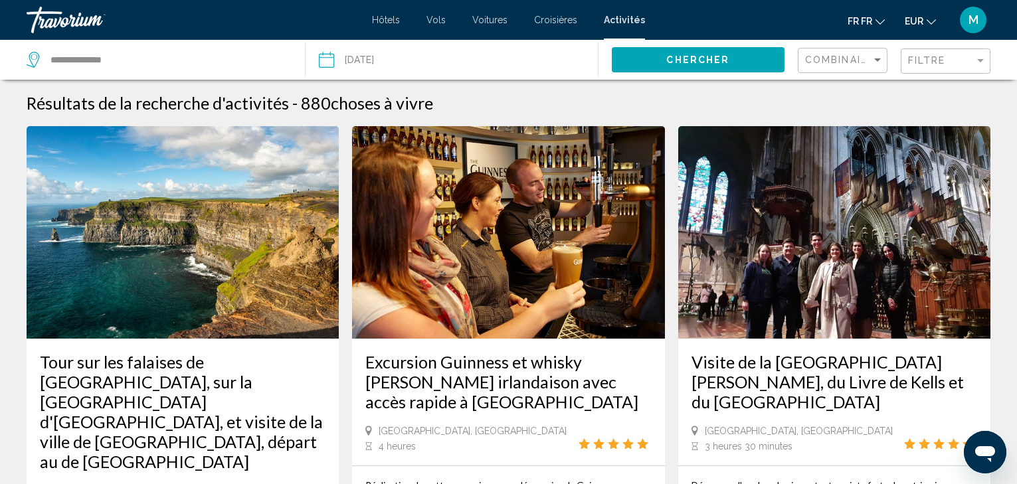
click at [383, 22] on span "Hôtels" at bounding box center [386, 20] width 28 height 11
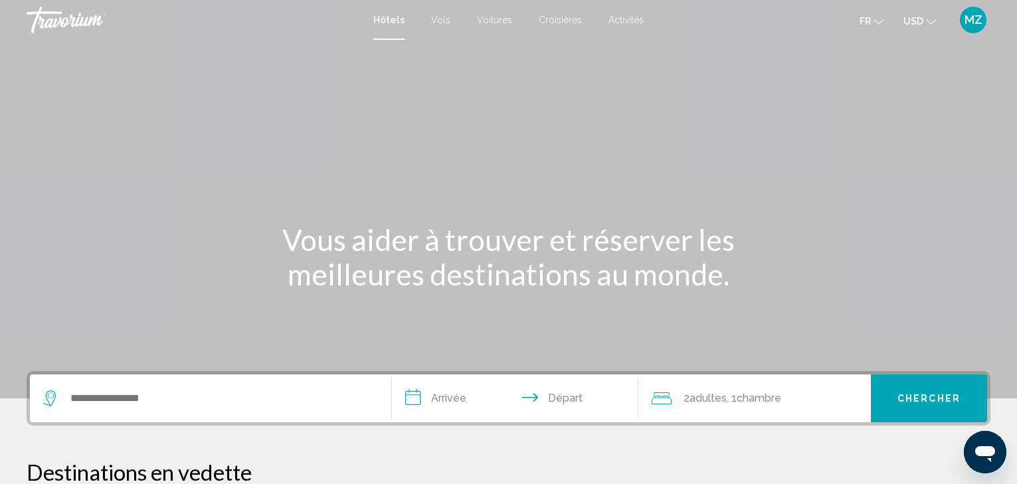
click at [635, 22] on span "Activités" at bounding box center [626, 20] width 35 height 11
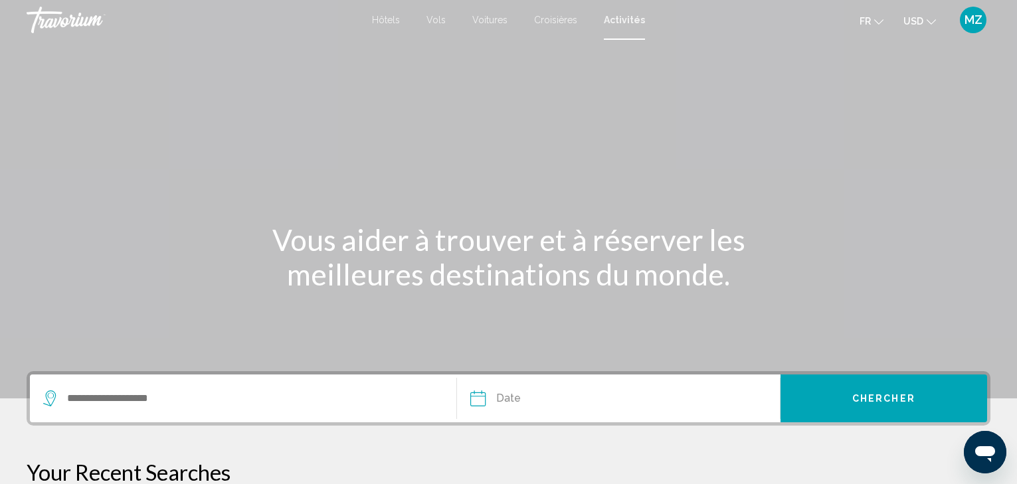
click at [919, 21] on span "USD" at bounding box center [913, 21] width 20 height 11
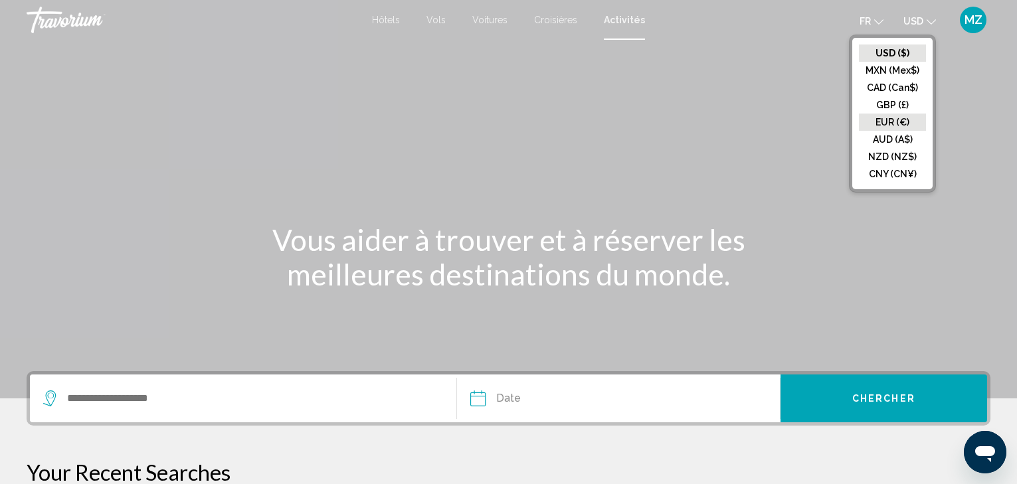
click at [907, 120] on button "EUR (€)" at bounding box center [892, 122] width 67 height 17
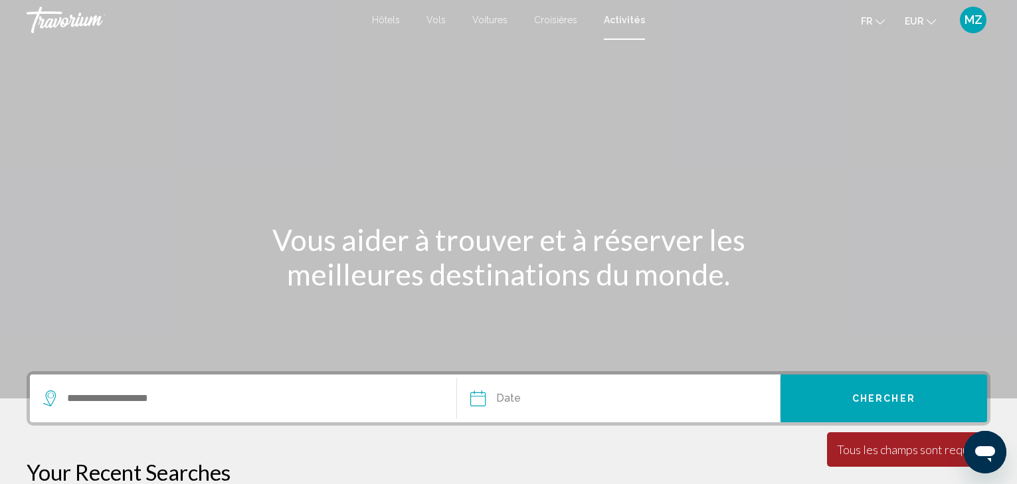
click at [377, 21] on span "Hôtels" at bounding box center [386, 20] width 28 height 11
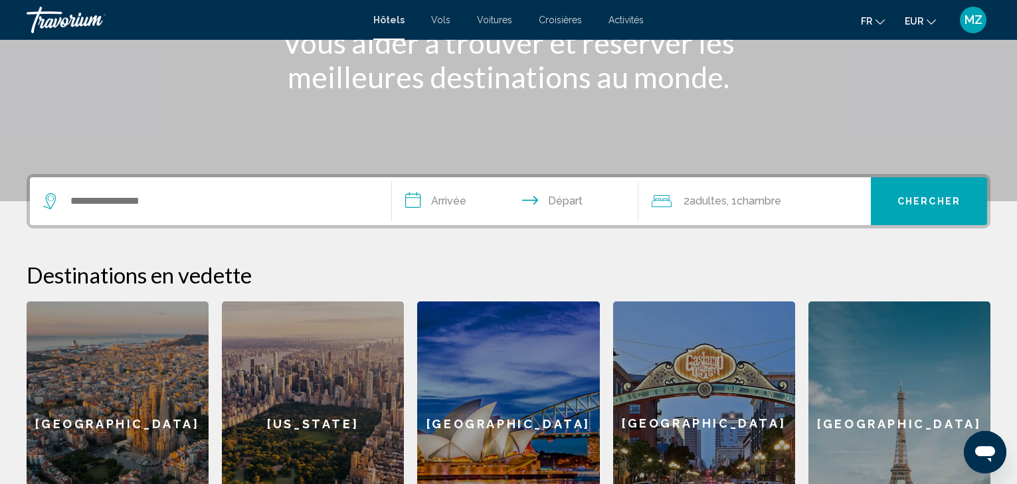
scroll to position [203, 0]
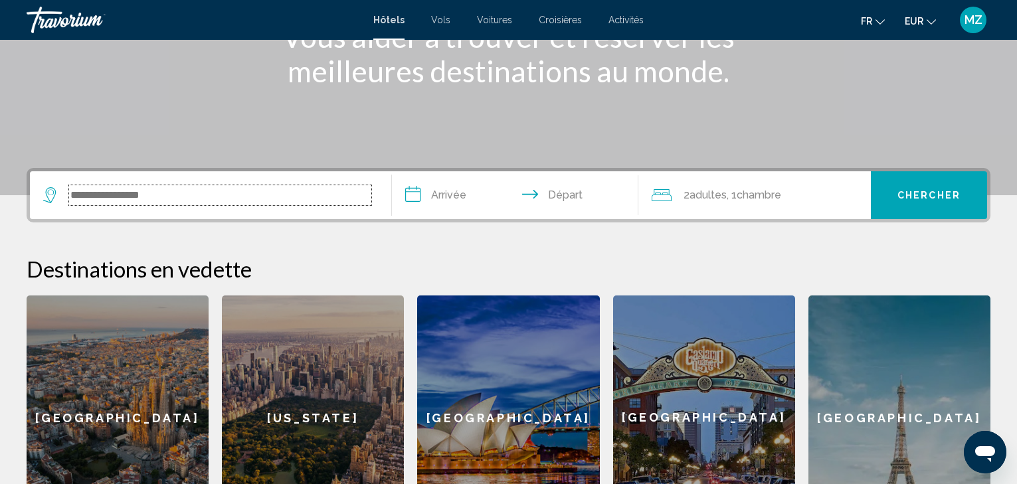
click at [133, 200] on input "Search widget" at bounding box center [220, 195] width 302 height 20
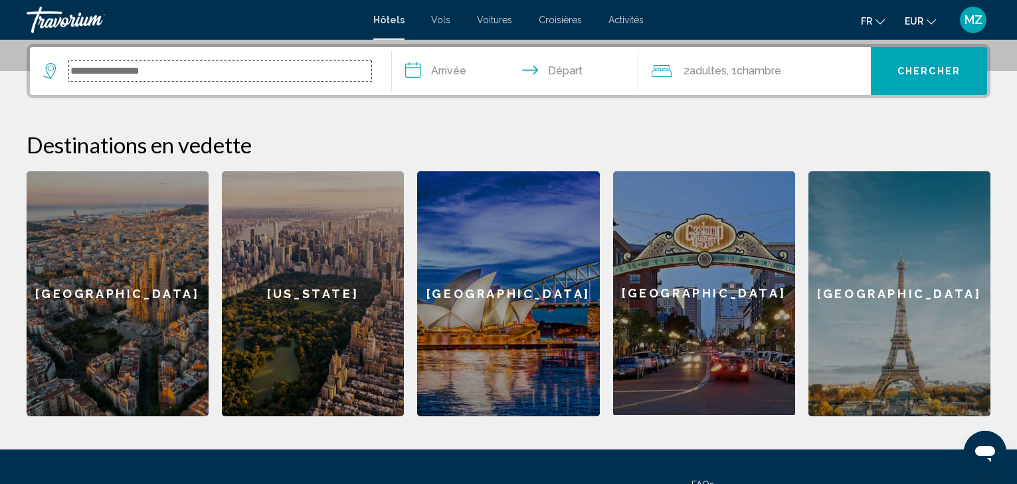
scroll to position [328, 0]
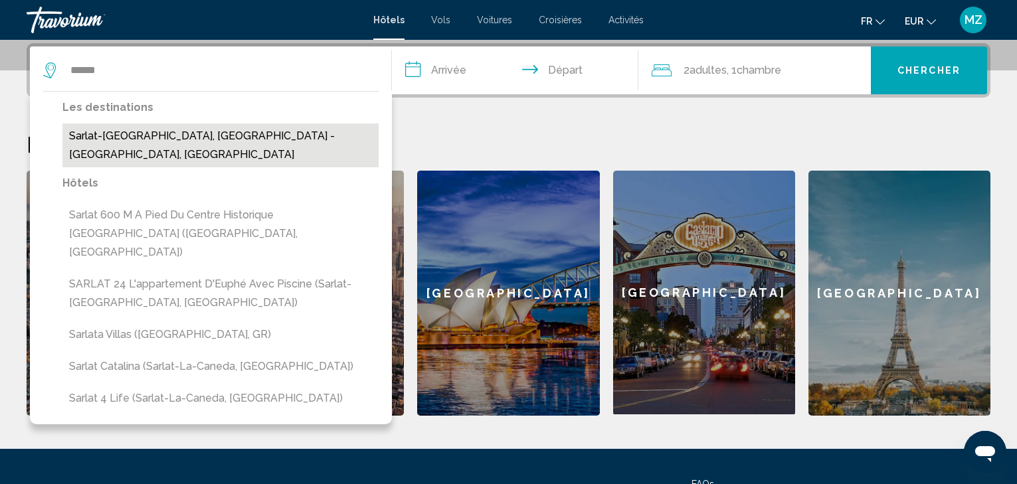
click at [91, 134] on button "[PERSON_NAME][GEOGRAPHIC_DATA], [GEOGRAPHIC_DATA] - [GEOGRAPHIC_DATA], [GEOGRAP…" at bounding box center [220, 146] width 316 height 44
type input "**********"
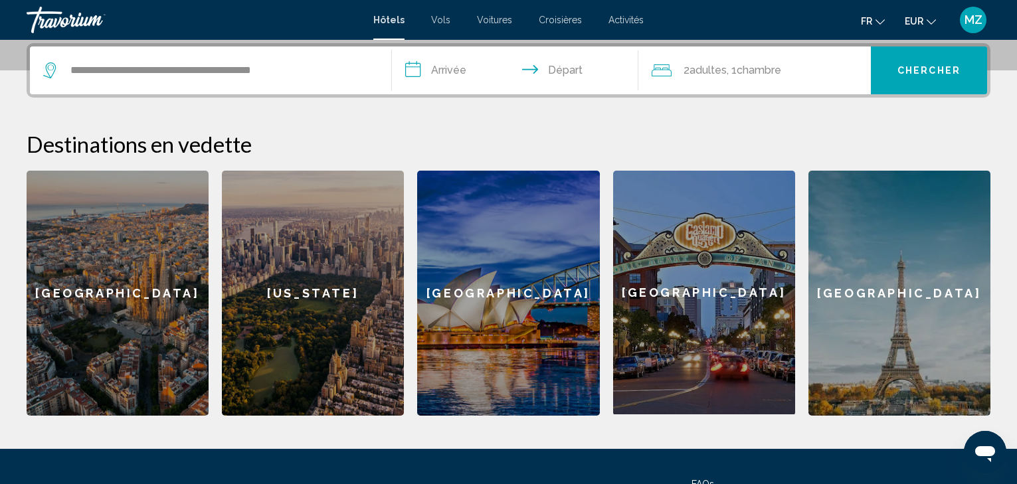
click at [434, 67] on input "**********" at bounding box center [517, 73] width 251 height 52
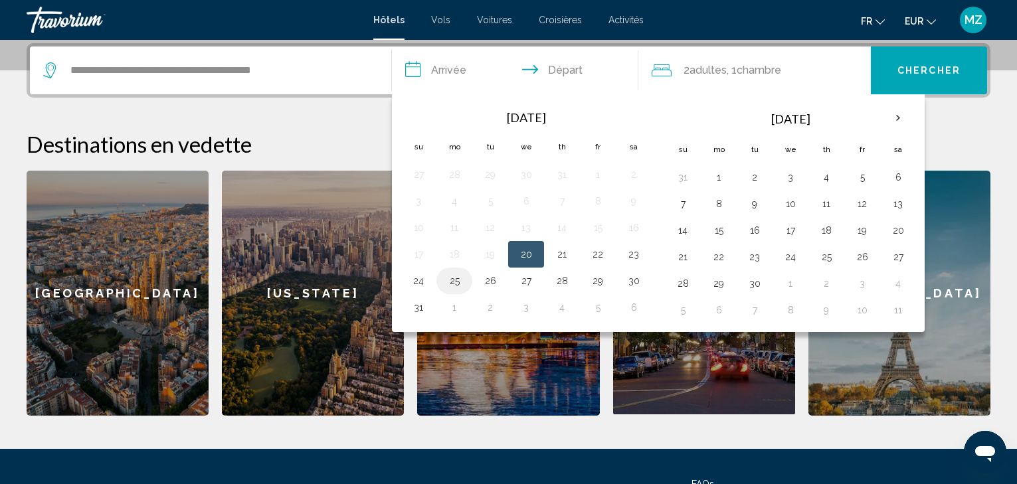
click at [454, 281] on button "25" at bounding box center [454, 281] width 21 height 19
click at [565, 280] on button "28" at bounding box center [561, 281] width 21 height 19
type input "**********"
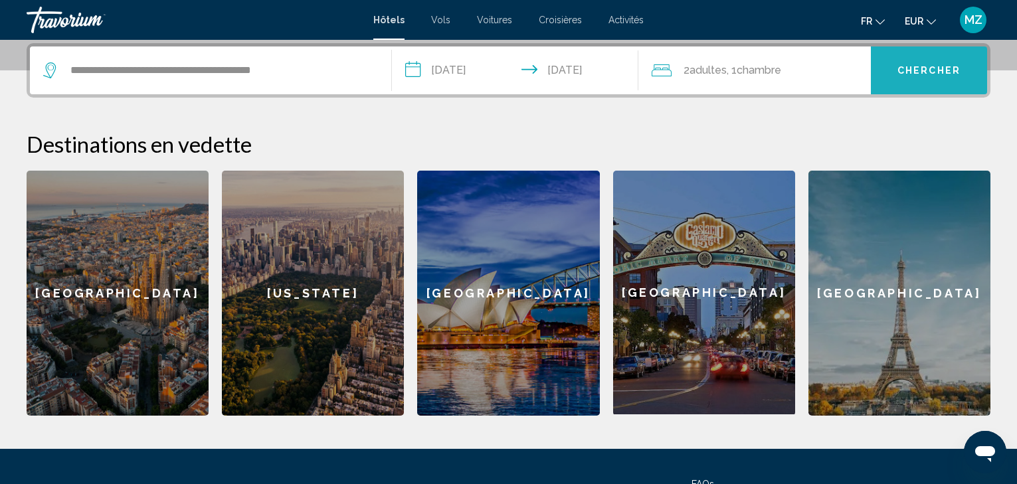
click at [902, 77] on button "Chercher" at bounding box center [929, 71] width 116 height 48
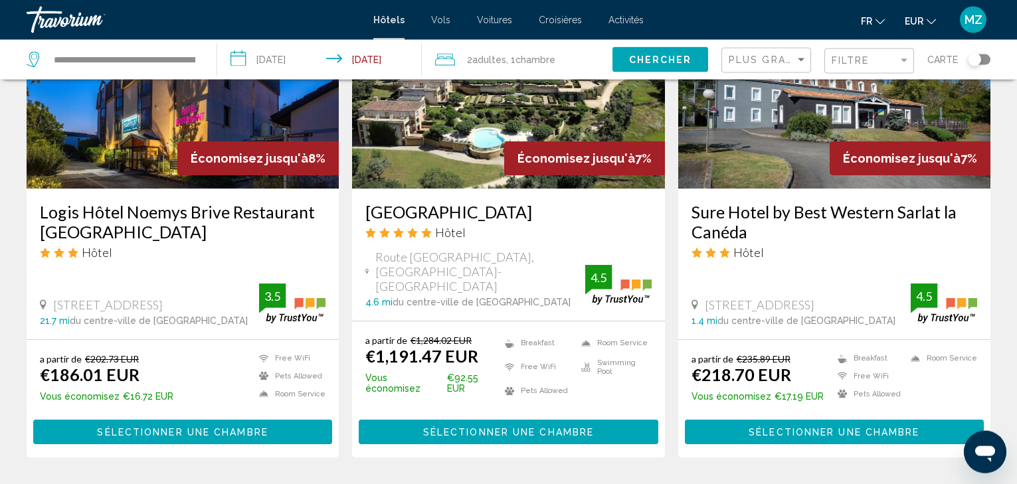
scroll to position [1694, 0]
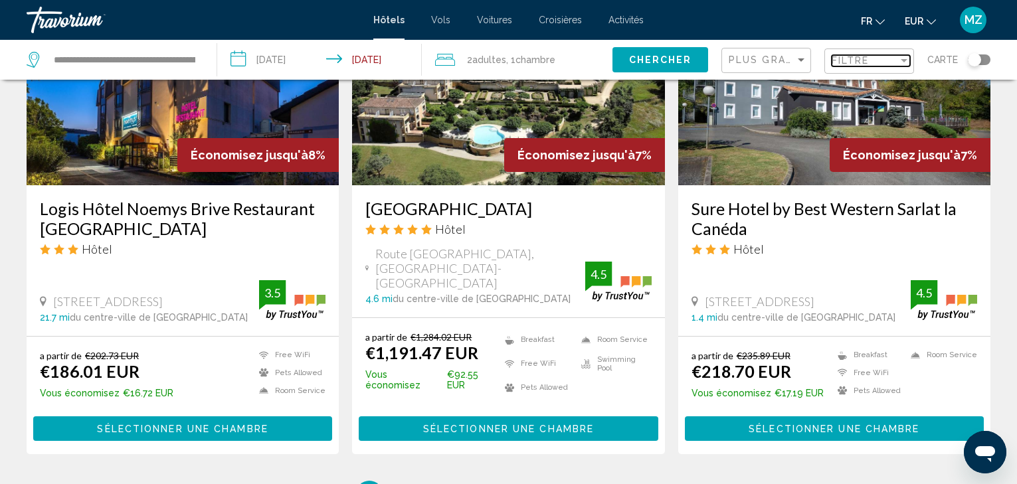
click at [892, 61] on div "Filtre" at bounding box center [865, 60] width 66 height 11
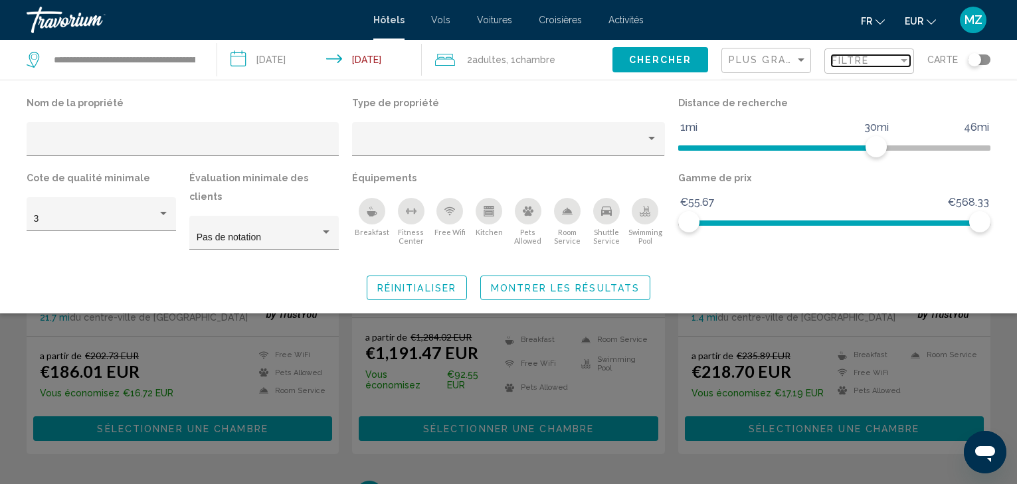
click at [892, 61] on div "Filtre" at bounding box center [865, 60] width 66 height 11
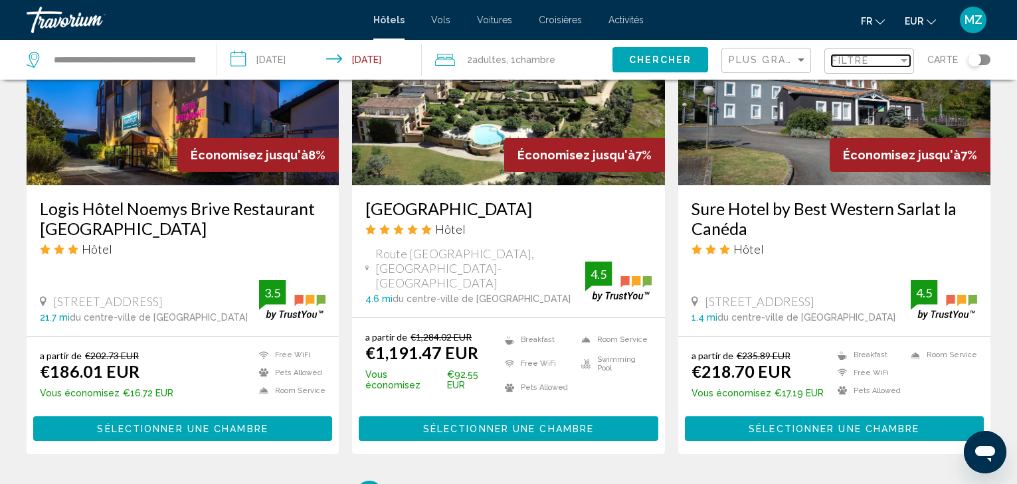
scroll to position [1856, 0]
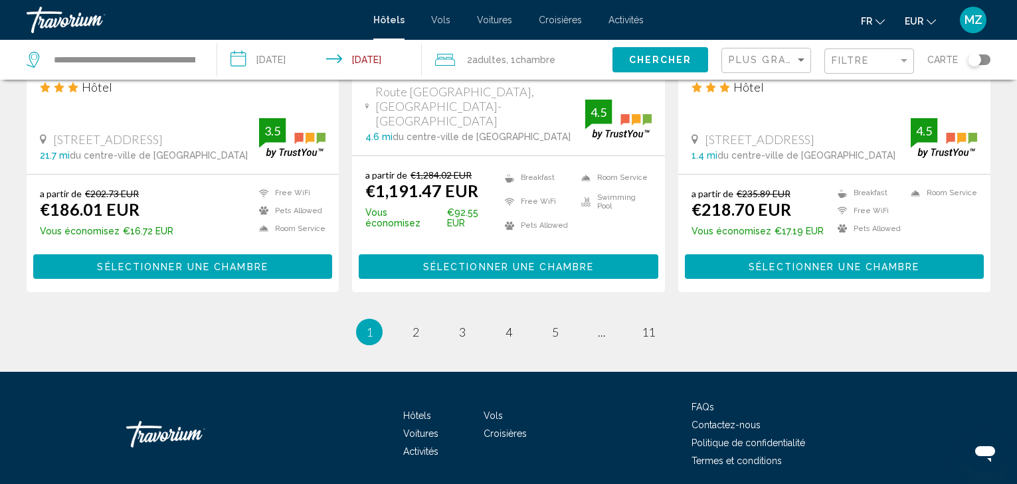
click at [782, 67] on div "Plus grandes économies" at bounding box center [768, 60] width 78 height 25
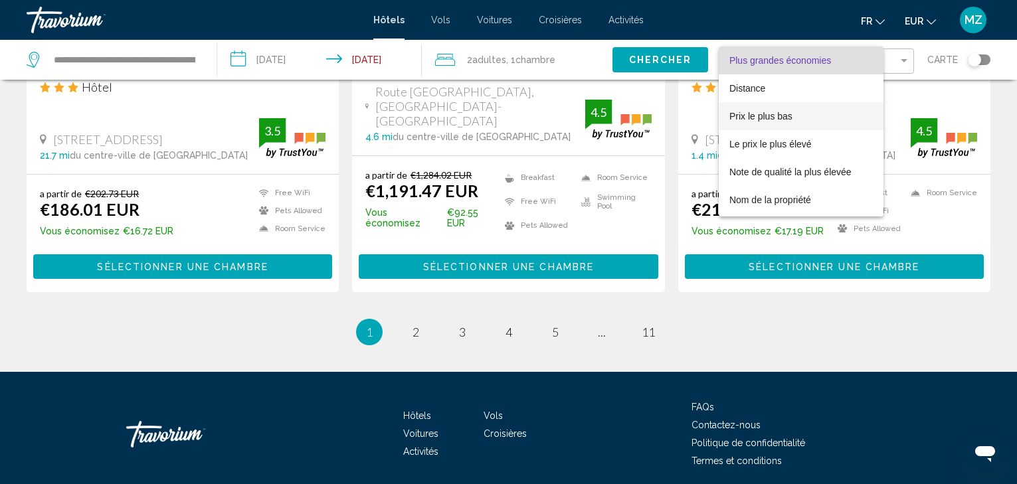
click at [780, 119] on span "Prix le plus bas" at bounding box center [760, 116] width 63 height 11
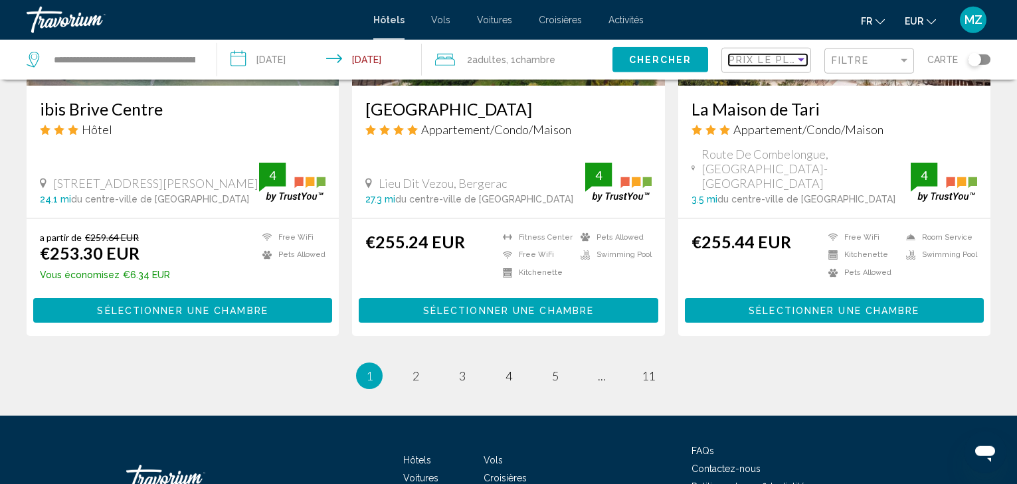
scroll to position [1818, 0]
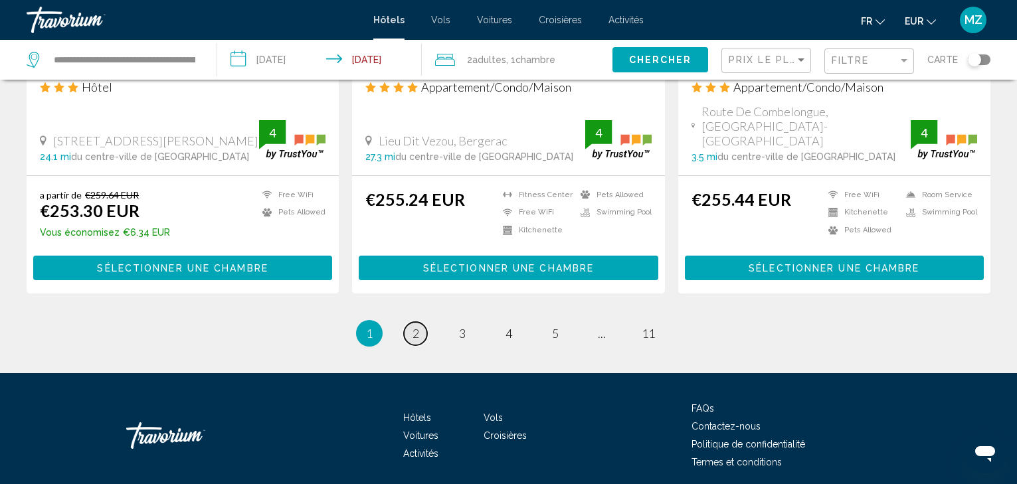
click at [413, 326] on span "2" at bounding box center [416, 333] width 7 height 15
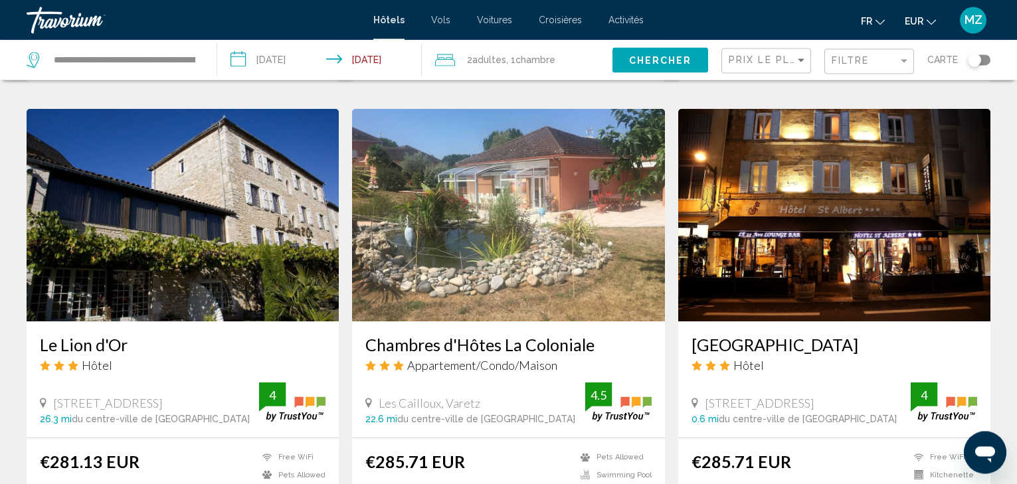
scroll to position [1794, 0]
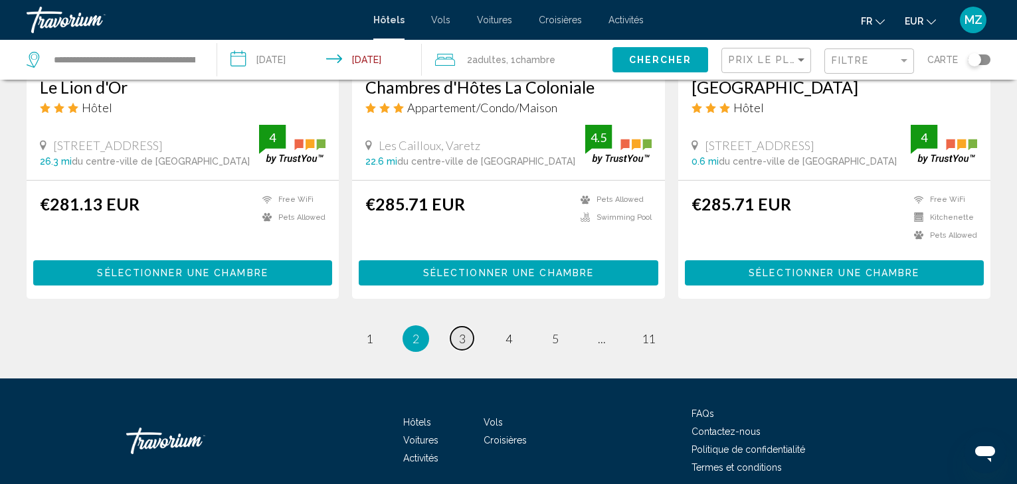
click at [460, 331] on span "3" at bounding box center [462, 338] width 7 height 15
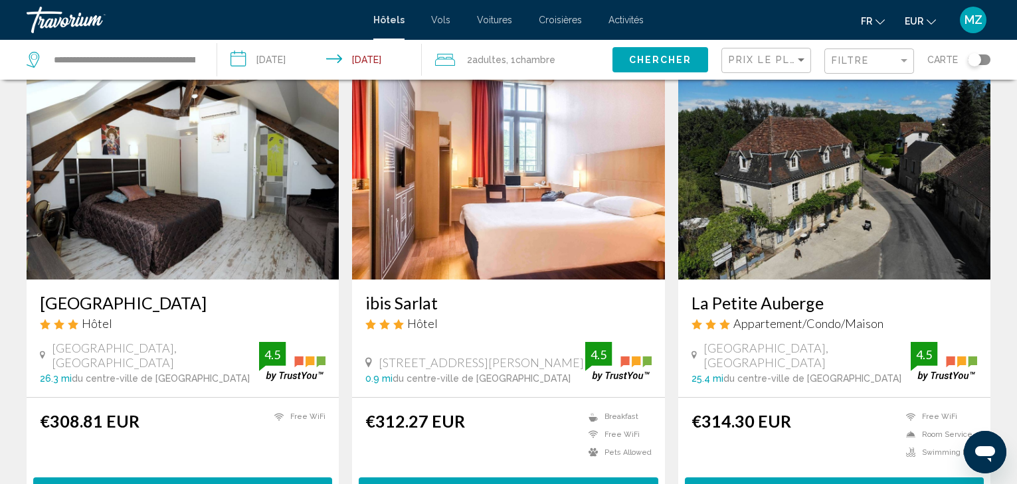
scroll to position [1815, 0]
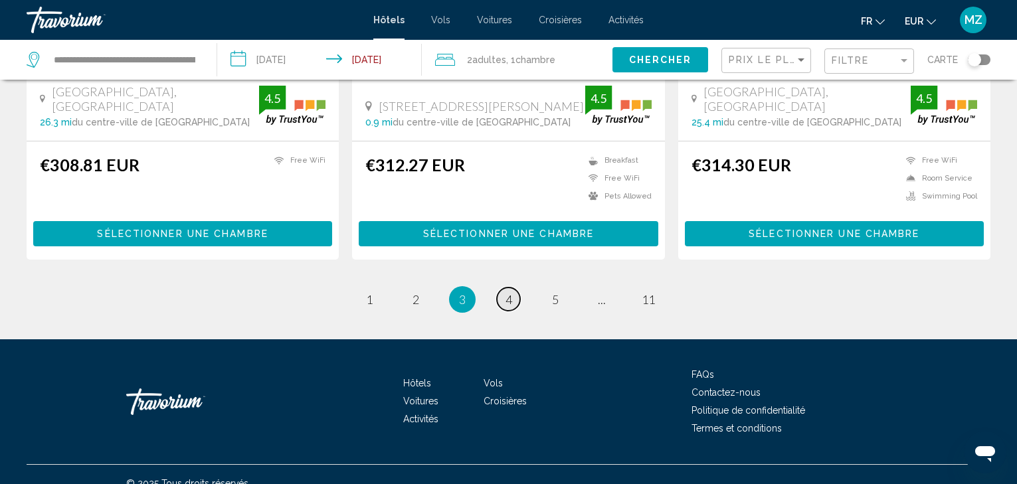
click at [516, 288] on link "page 4" at bounding box center [508, 299] width 23 height 23
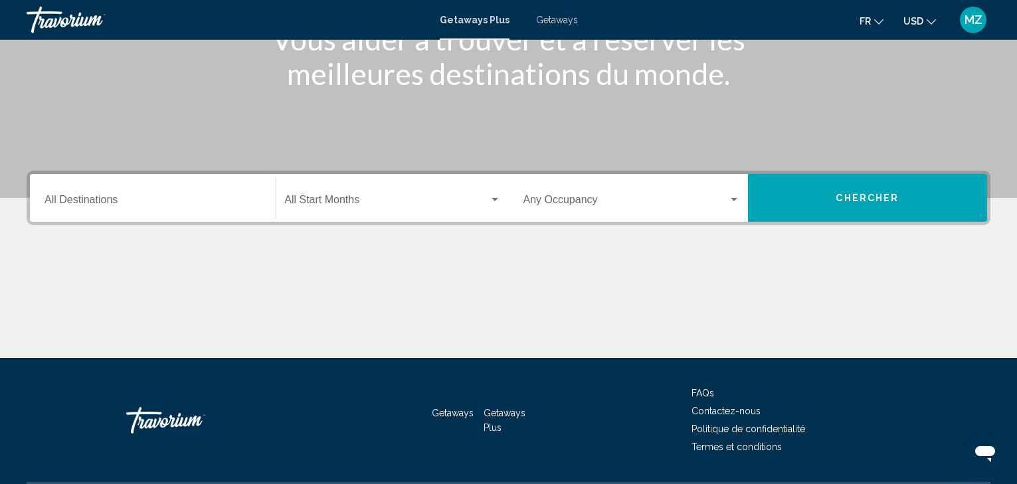
scroll to position [203, 0]
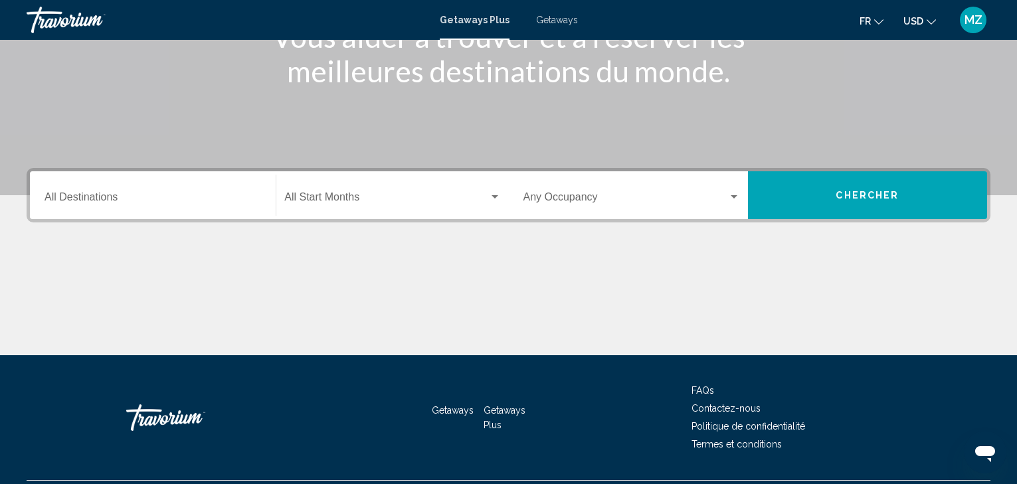
click at [127, 191] on div "Destination All Destinations" at bounding box center [153, 196] width 217 height 42
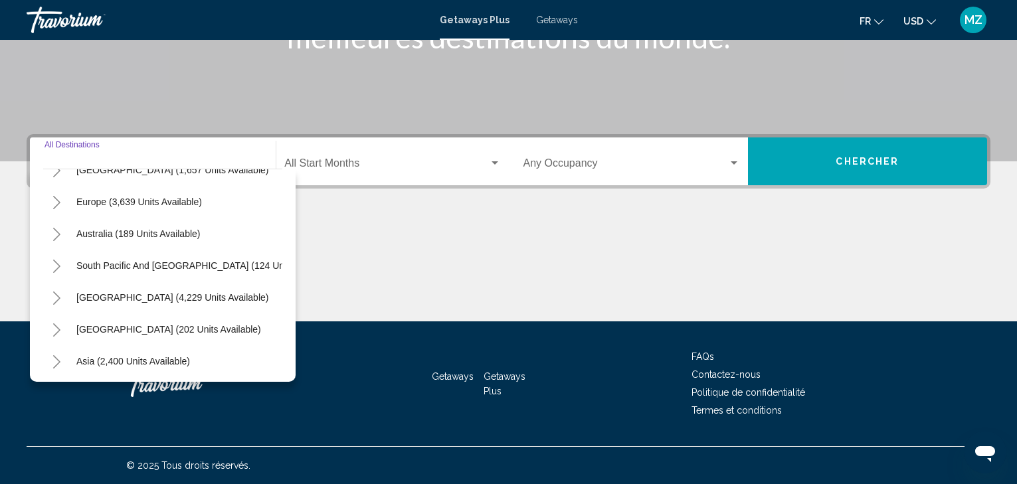
scroll to position [151, 0]
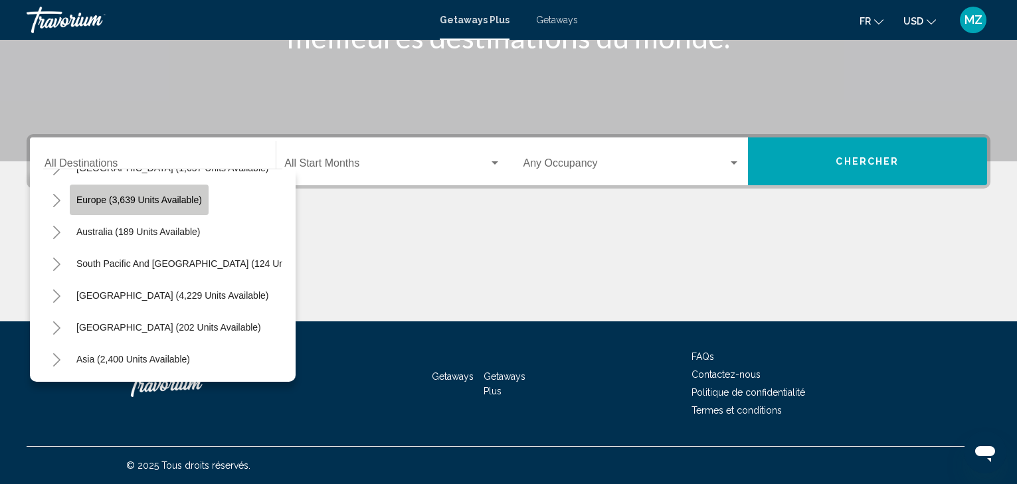
click at [193, 207] on button "Europe (3,639 units available)" at bounding box center [139, 200] width 139 height 31
type input "**********"
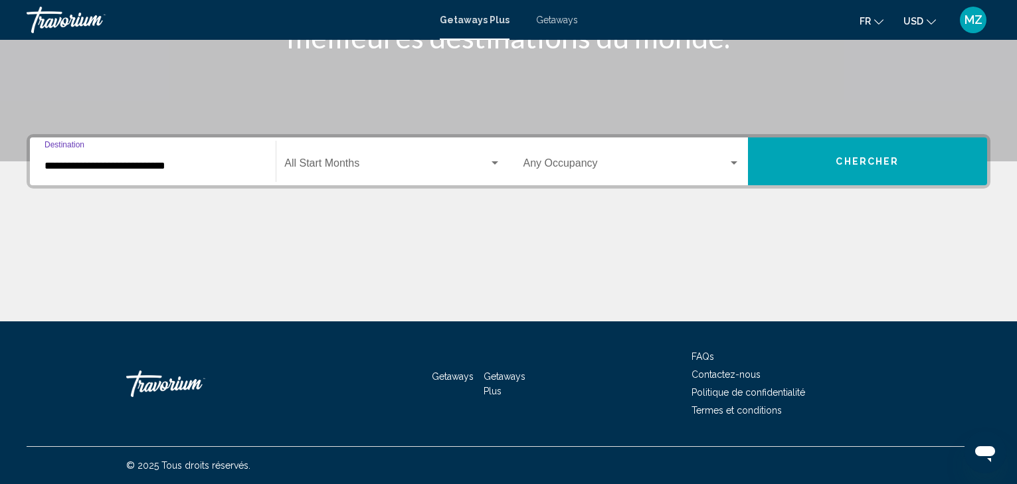
click at [318, 171] on span "Search widget" at bounding box center [386, 166] width 204 height 12
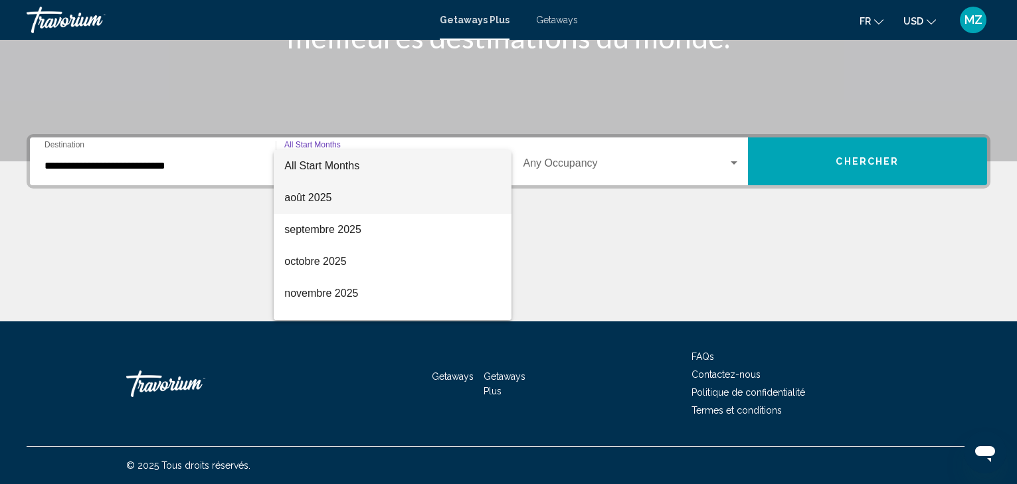
click at [314, 195] on span "août 2025" at bounding box center [392, 198] width 216 height 32
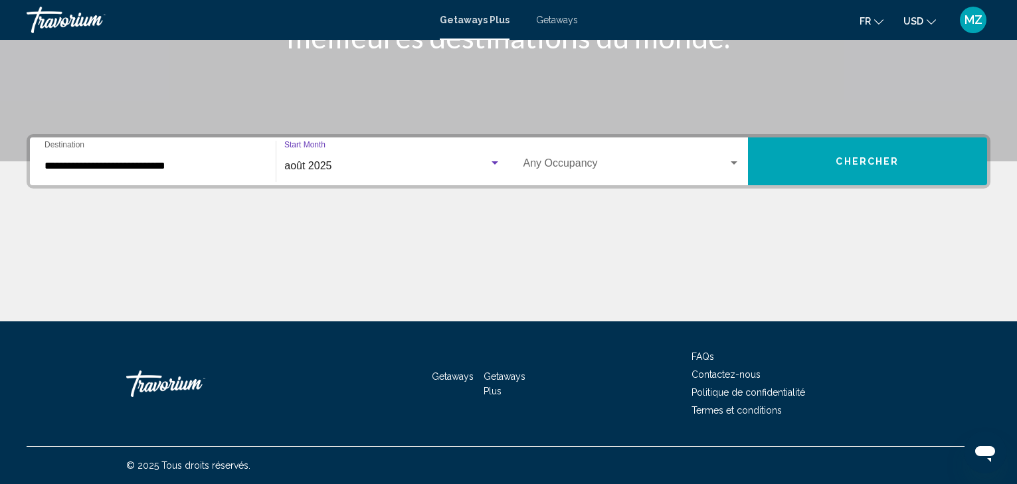
click at [538, 166] on span "Search widget" at bounding box center [625, 166] width 205 height 12
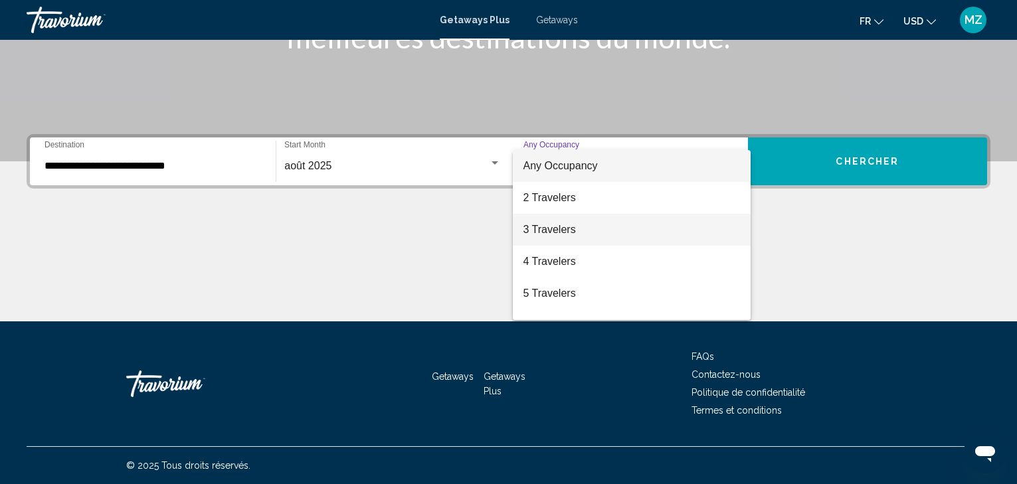
click at [549, 231] on span "3 Travelers" at bounding box center [631, 230] width 217 height 32
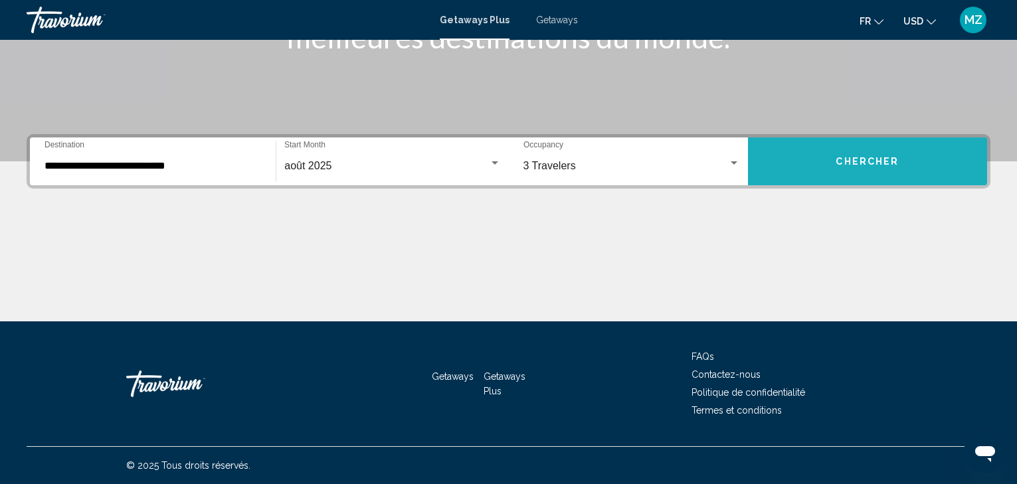
click at [874, 161] on span "Chercher" at bounding box center [867, 162] width 63 height 11
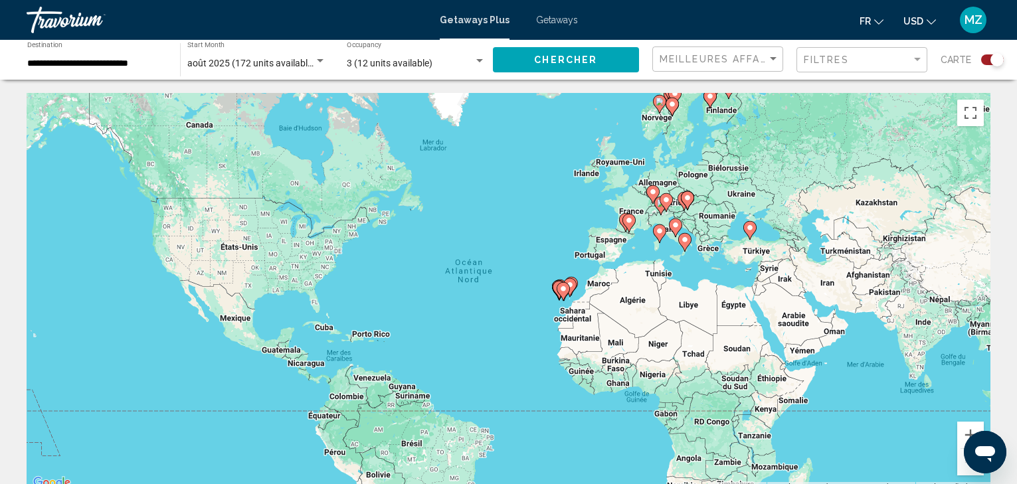
click at [629, 223] on image "Main content" at bounding box center [629, 221] width 8 height 8
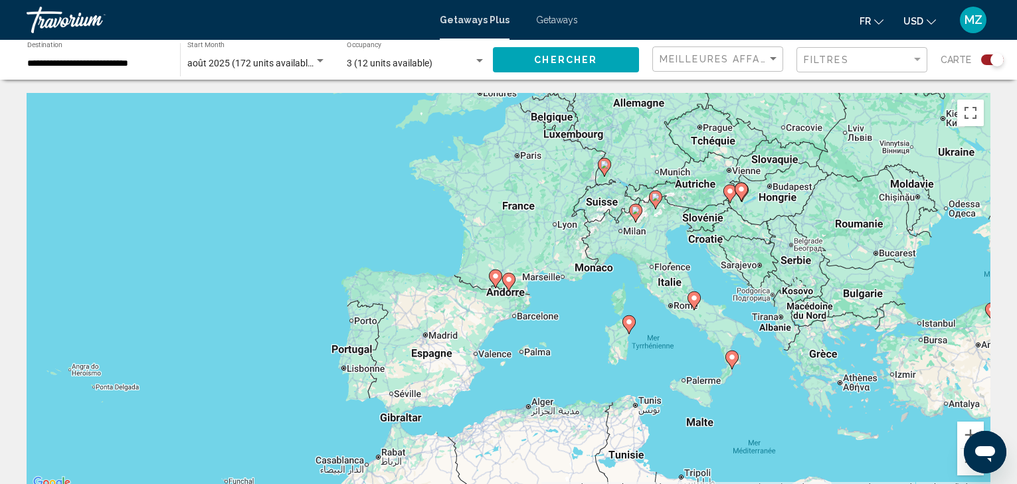
click at [507, 281] on image "Main content" at bounding box center [509, 280] width 8 height 8
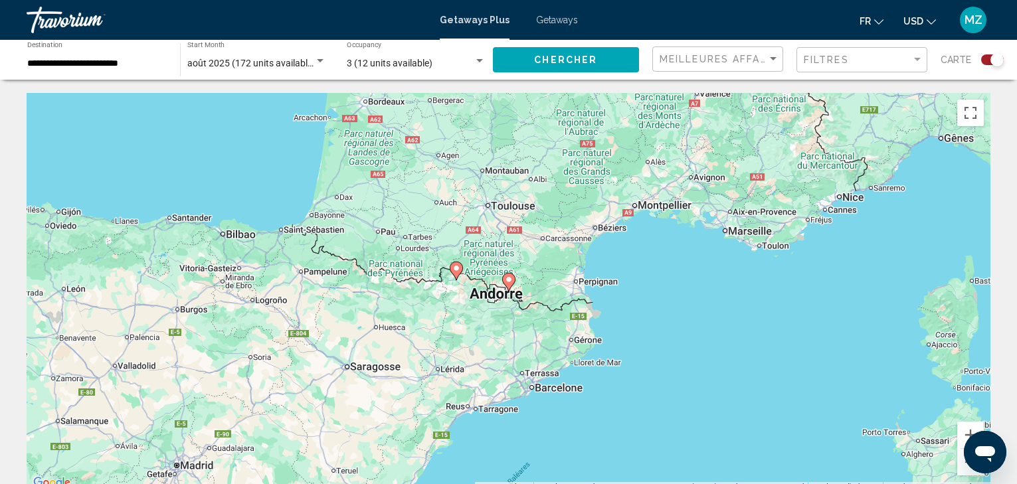
click at [456, 271] on image "Main content" at bounding box center [456, 268] width 8 height 8
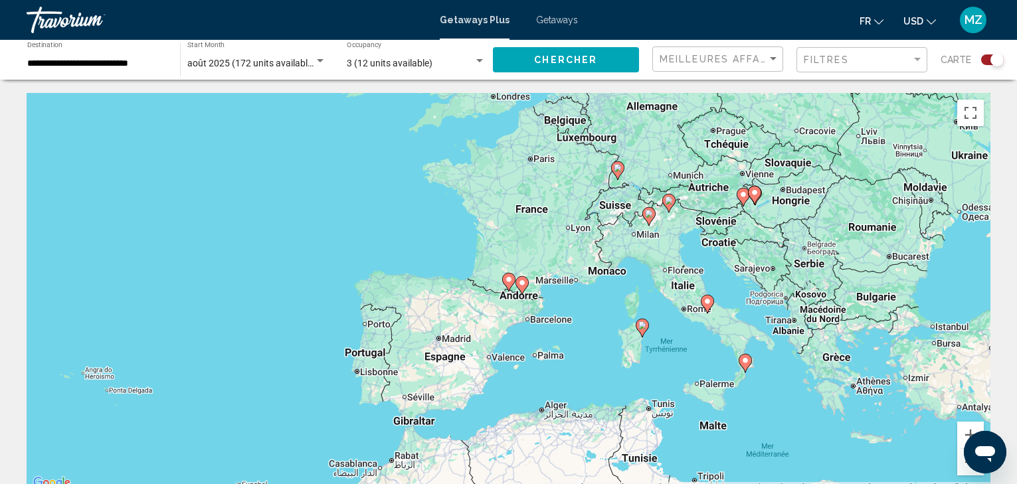
click at [509, 280] on image "Main content" at bounding box center [509, 280] width 8 height 8
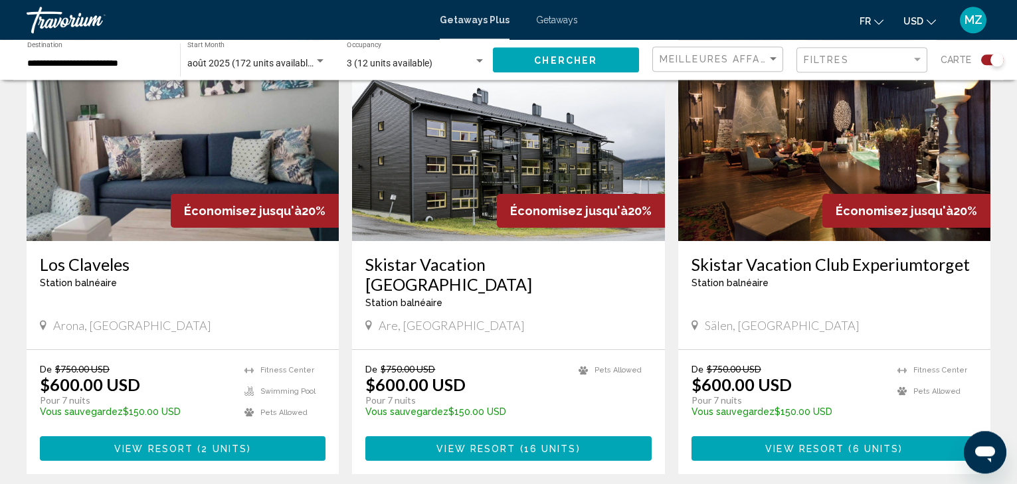
scroll to position [542, 0]
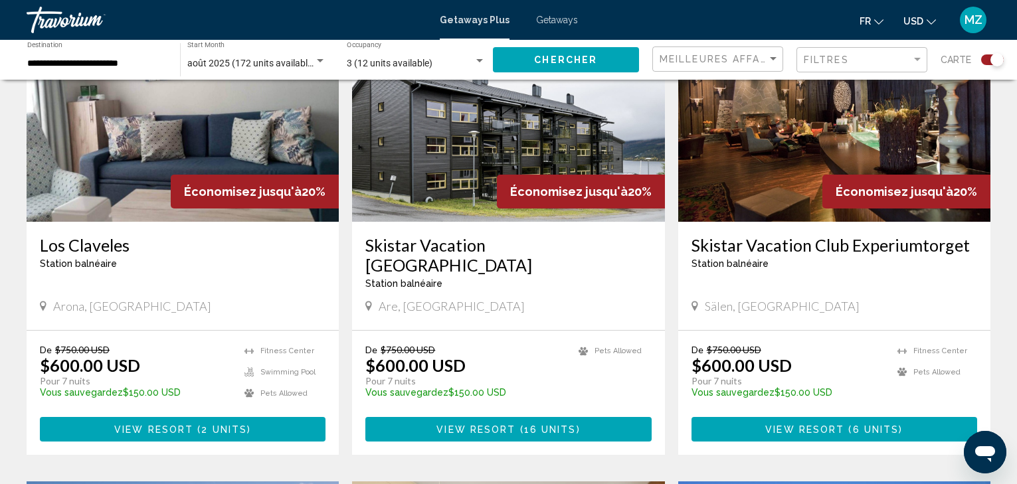
click at [921, 21] on span "USD" at bounding box center [913, 21] width 20 height 11
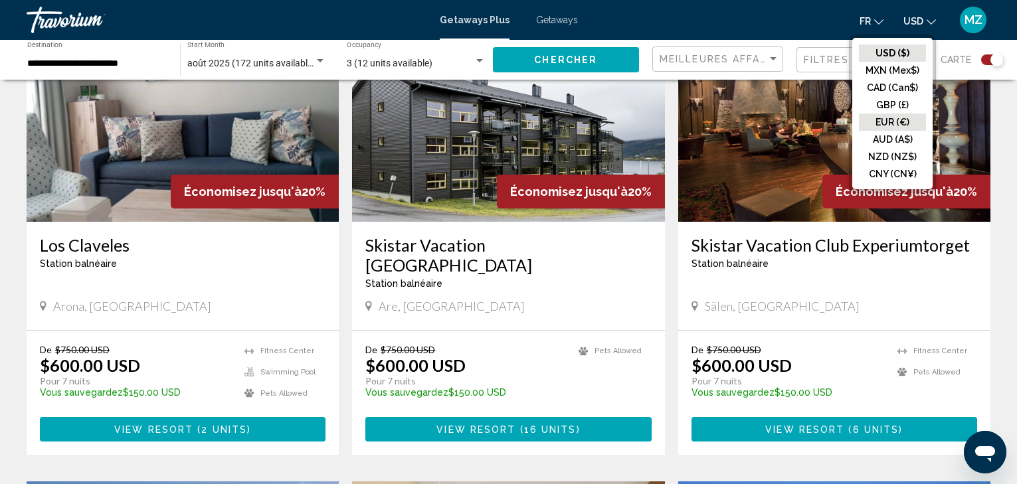
click at [917, 117] on button "EUR (€)" at bounding box center [892, 122] width 67 height 17
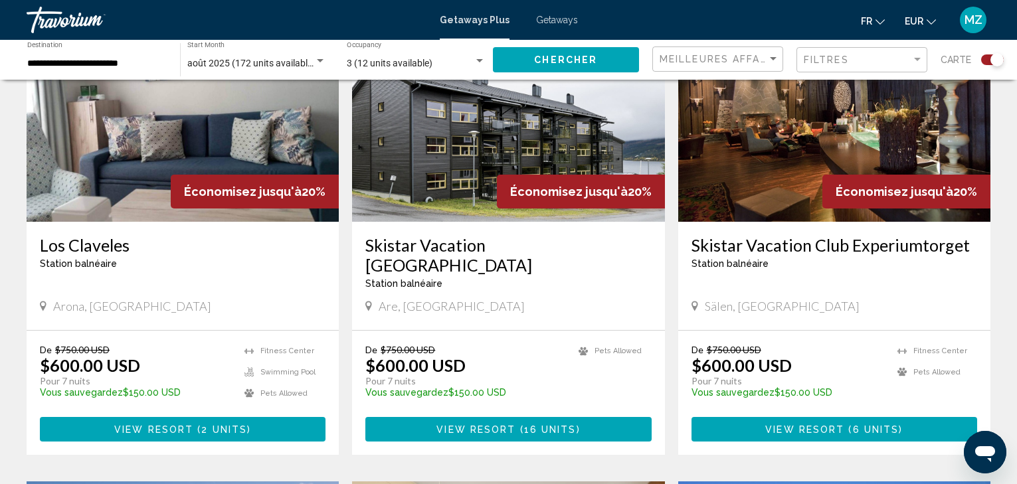
click at [592, 59] on span "Chercher" at bounding box center [565, 60] width 63 height 11
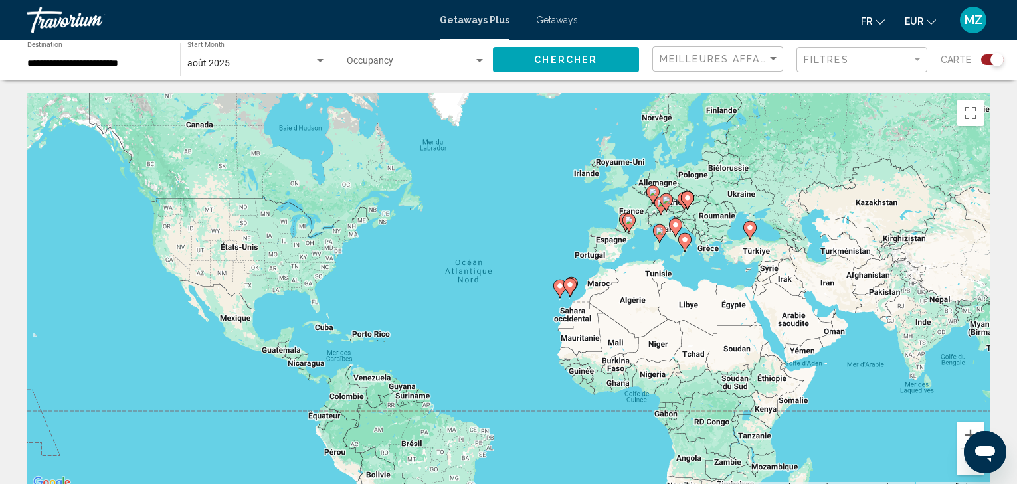
click at [630, 217] on image "Main content" at bounding box center [629, 221] width 8 height 8
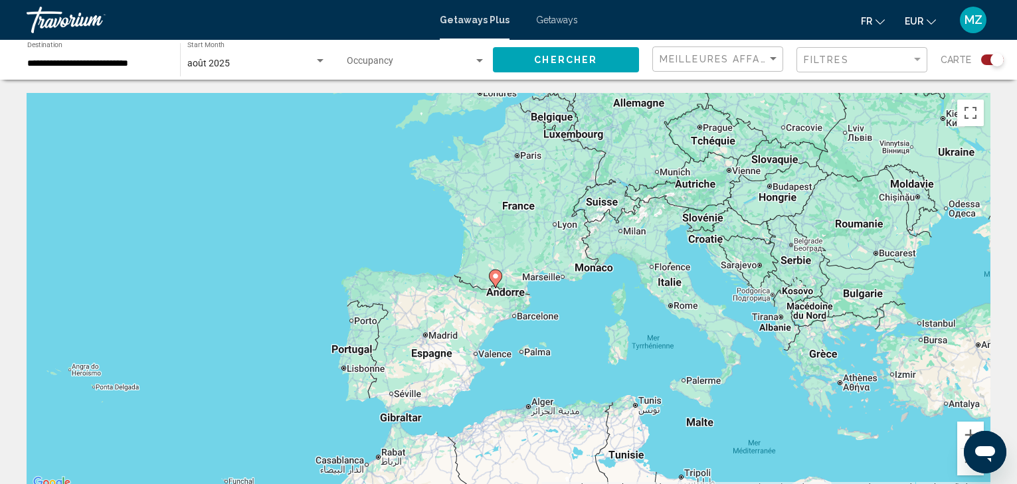
click at [496, 276] on image "Main content" at bounding box center [496, 276] width 8 height 8
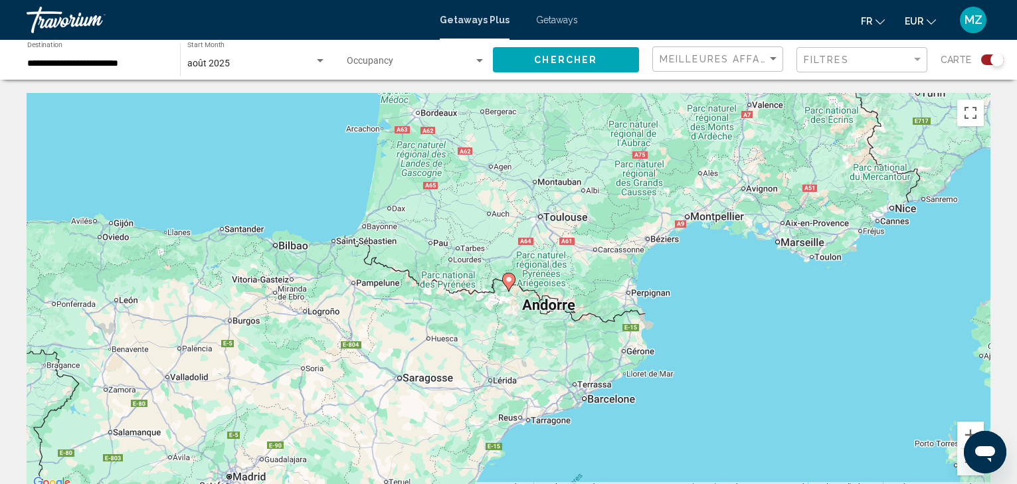
click at [511, 280] on image "Main content" at bounding box center [509, 280] width 8 height 8
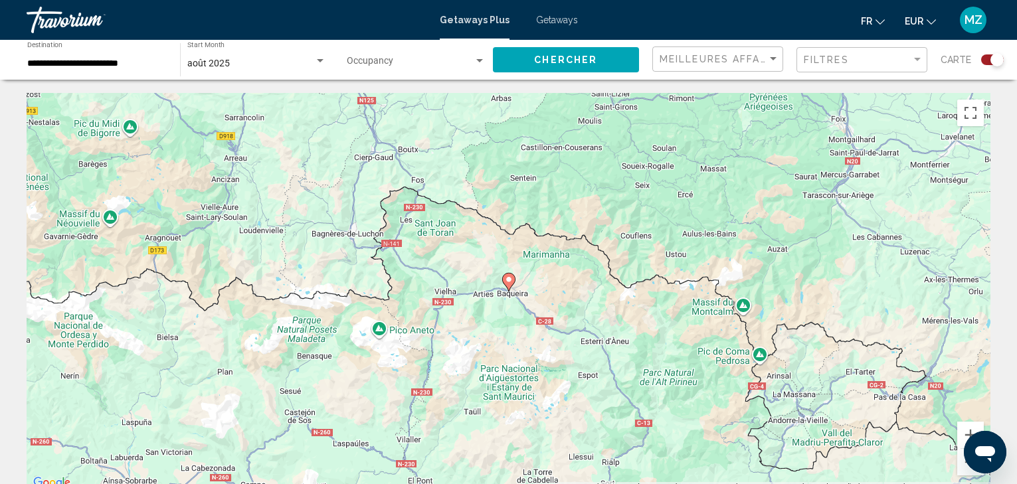
click at [511, 280] on image "Main content" at bounding box center [509, 280] width 8 height 8
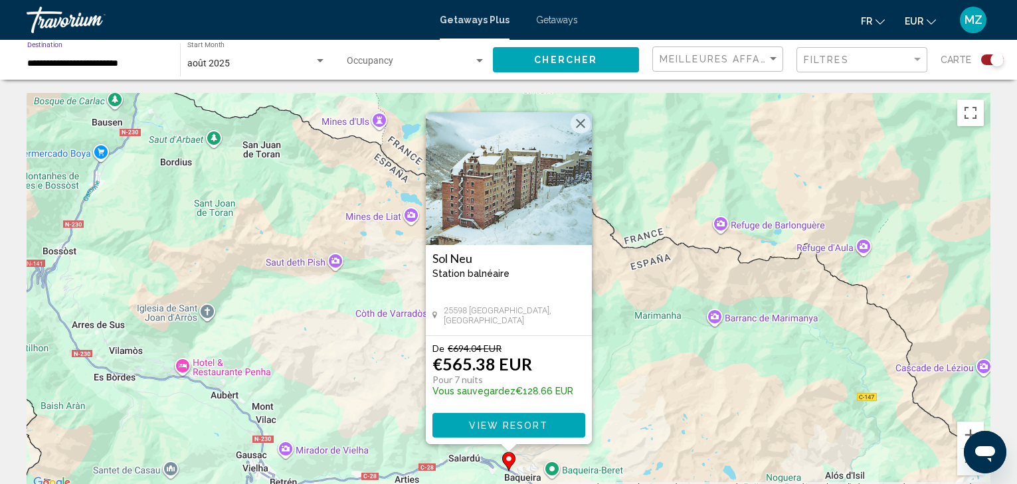
click at [104, 60] on input "**********" at bounding box center [97, 63] width 140 height 11
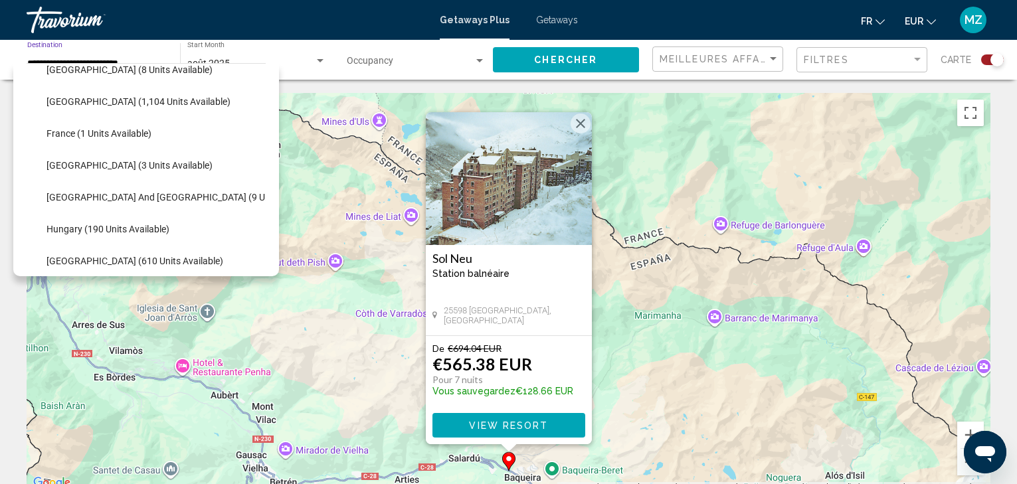
scroll to position [302, 0]
click at [120, 131] on span "France (1 units available)" at bounding box center [99, 135] width 105 height 11
type input "**********"
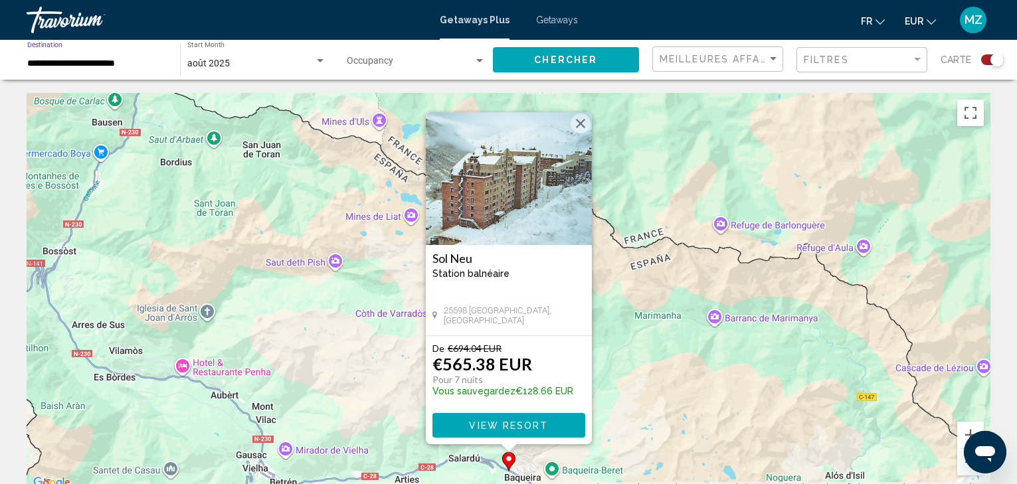
click at [583, 124] on button "Fermer" at bounding box center [581, 124] width 20 height 20
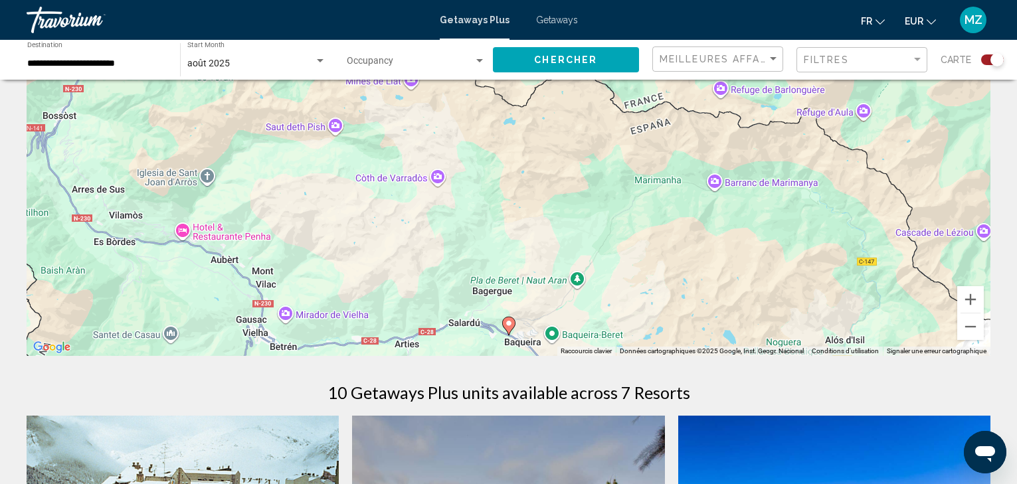
scroll to position [0, 0]
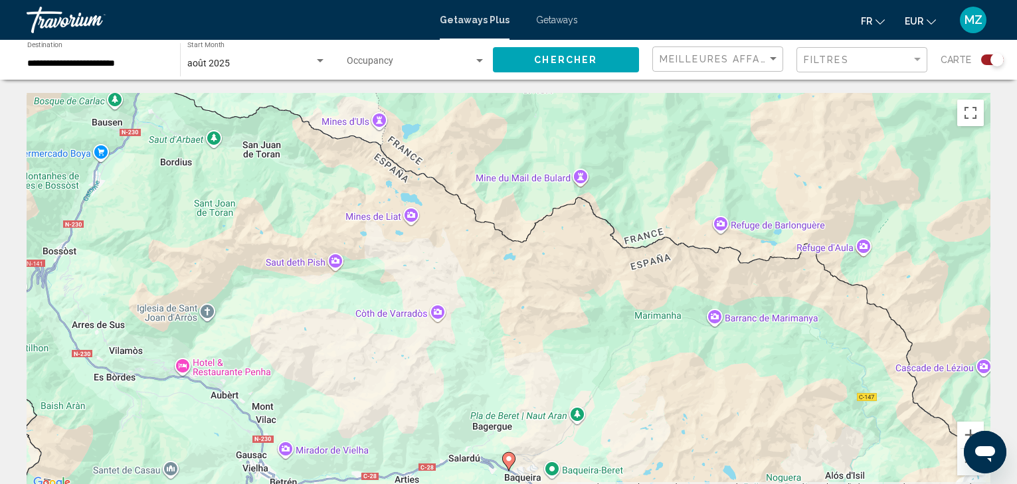
click at [106, 55] on div "**********" at bounding box center [97, 60] width 140 height 37
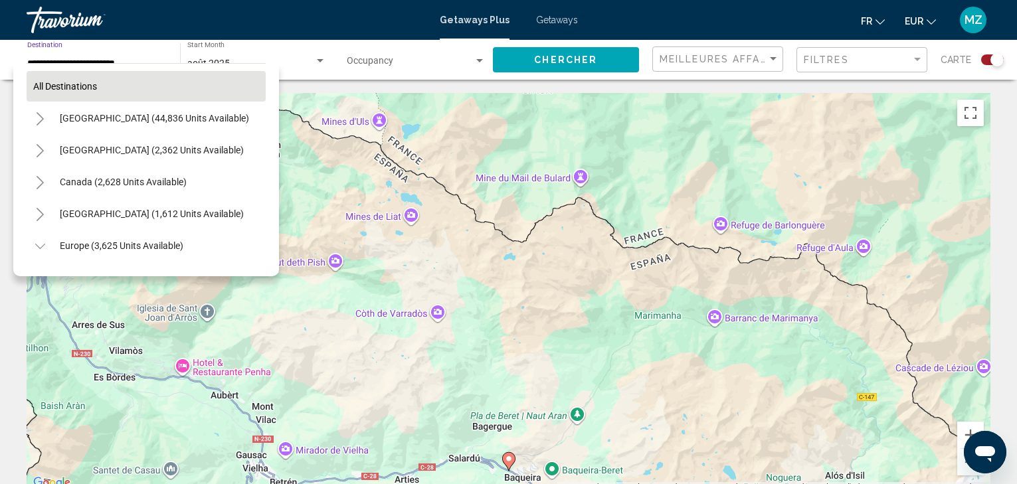
click at [64, 86] on span "All destinations" at bounding box center [65, 86] width 64 height 11
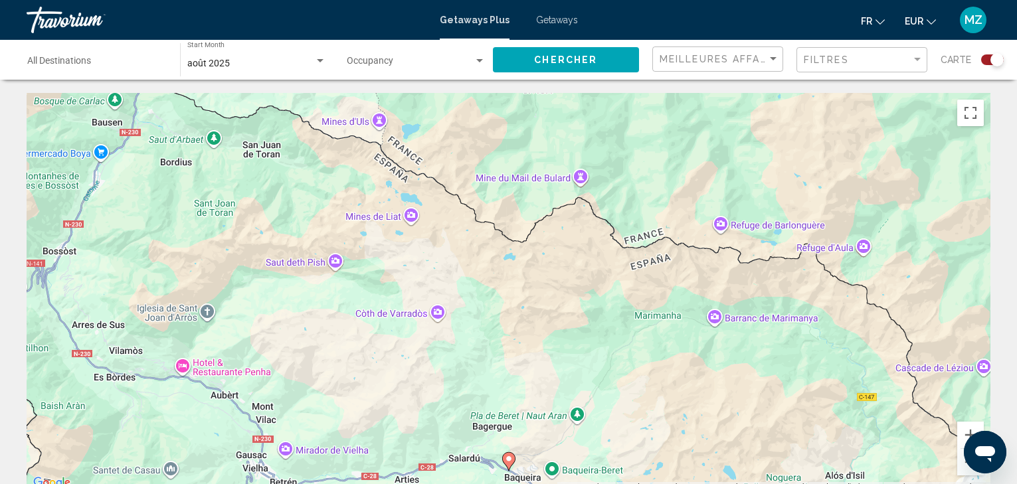
click at [585, 64] on span "Chercher" at bounding box center [565, 60] width 63 height 11
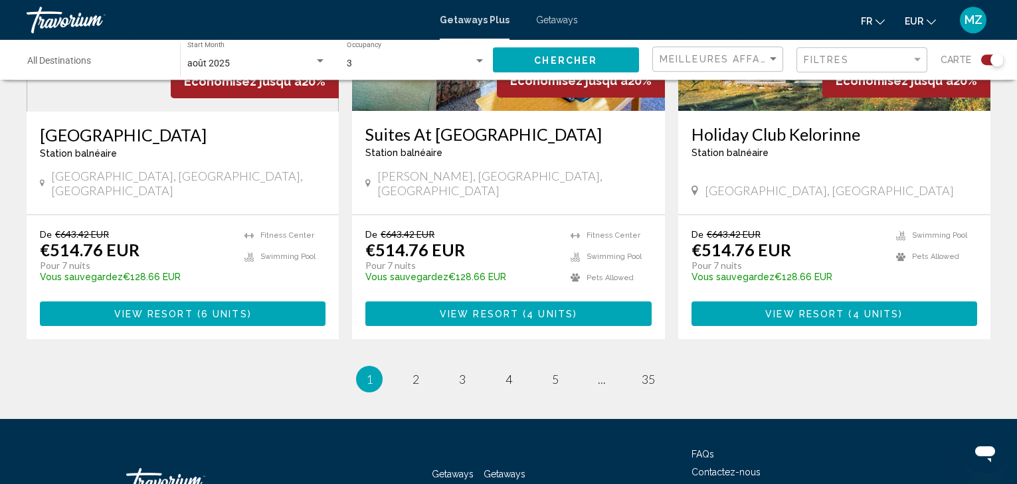
scroll to position [2114, 0]
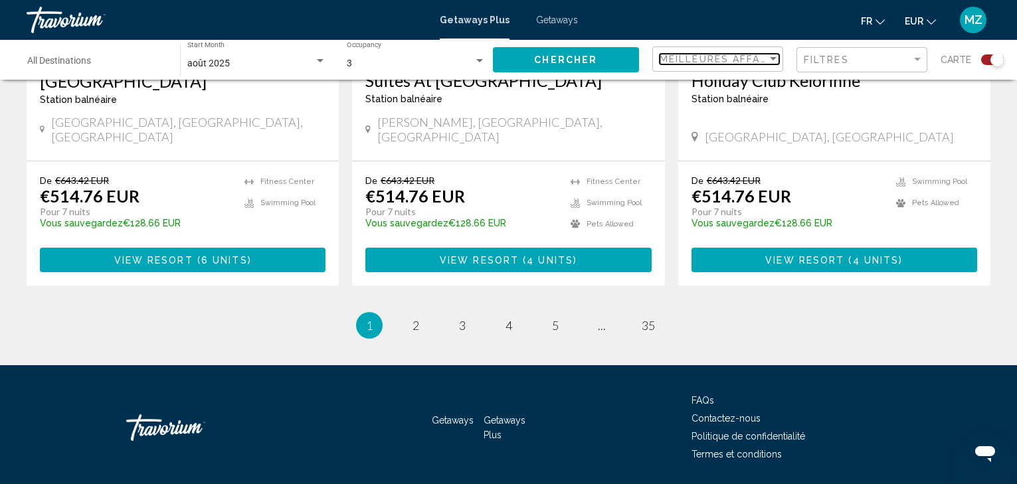
click at [743, 57] on span "Meilleures affaires" at bounding box center [723, 59] width 126 height 11
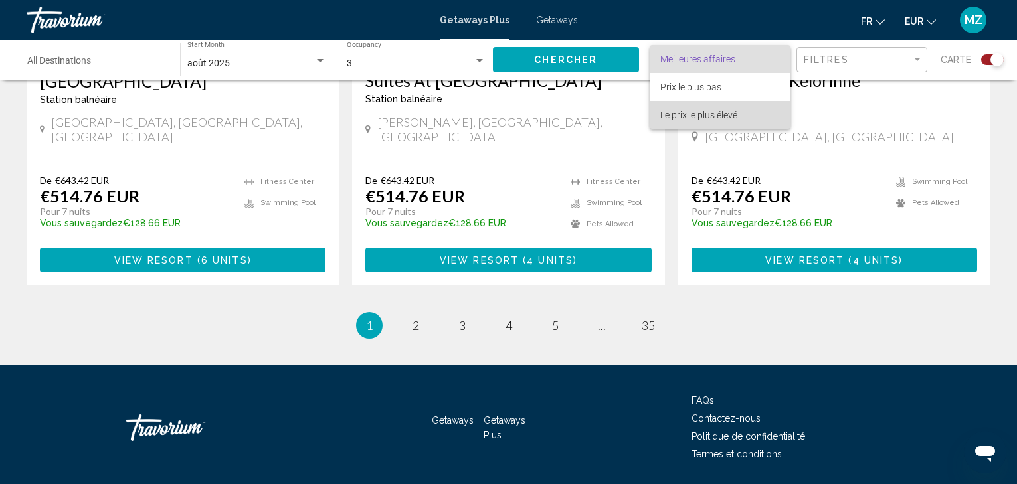
click at [741, 110] on span "Le prix le plus élevé" at bounding box center [720, 115] width 120 height 28
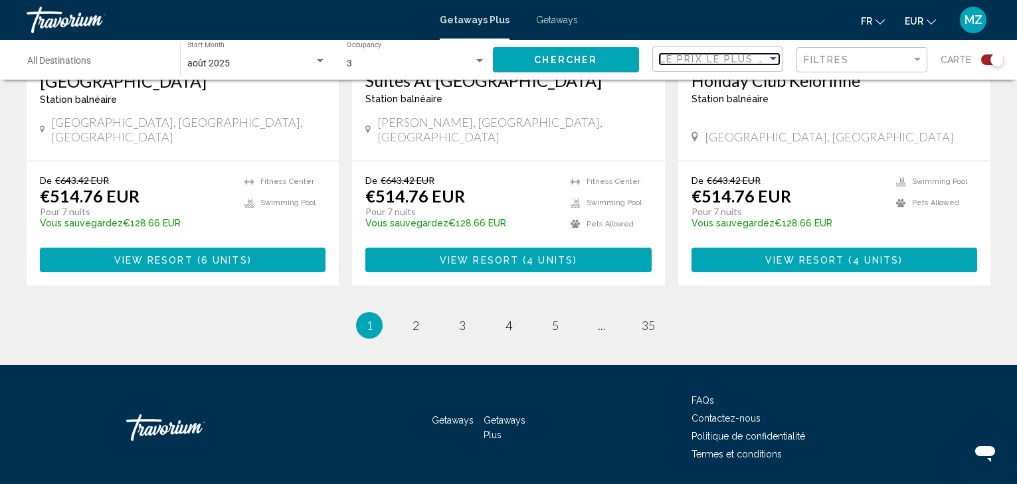
click at [741, 58] on span "Le prix le plus élevé" at bounding box center [726, 59] width 133 height 11
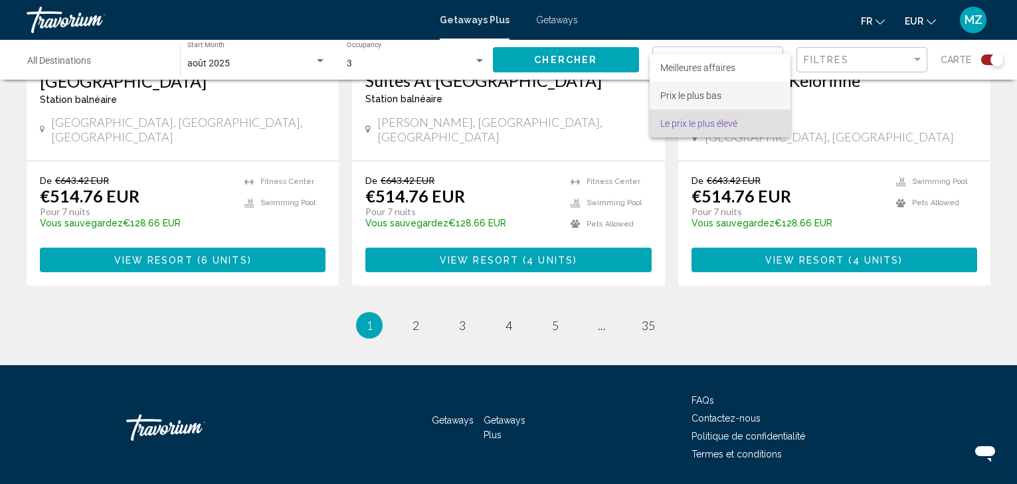
click at [733, 94] on span "Prix ​​le plus bas" at bounding box center [720, 96] width 120 height 28
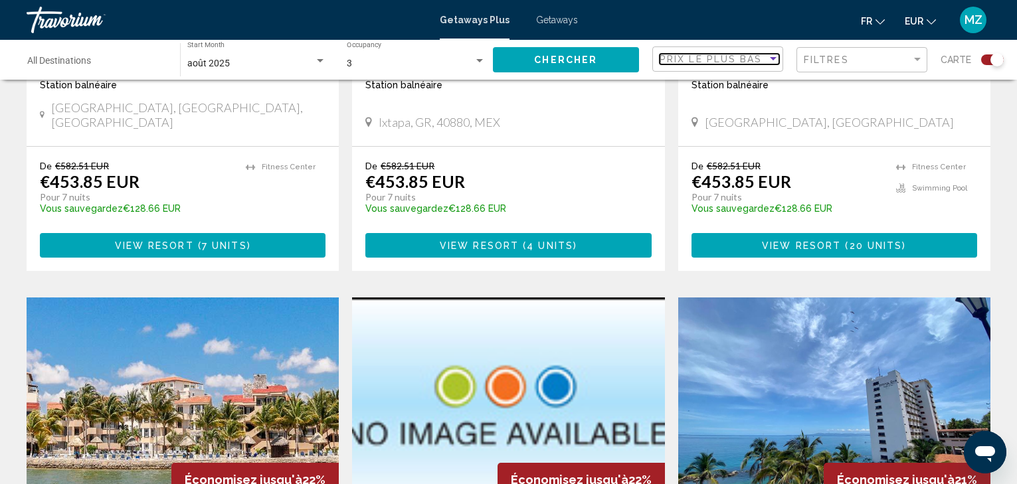
scroll to position [691, 0]
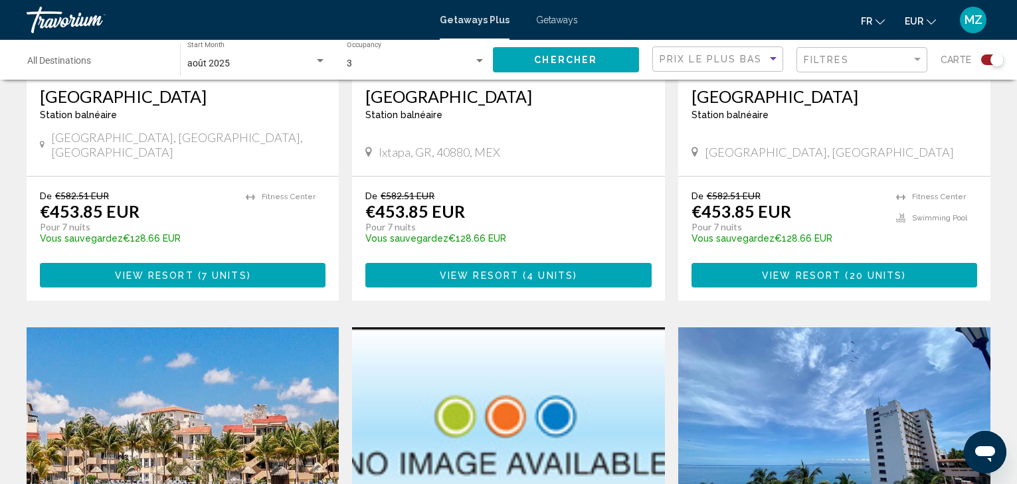
click at [579, 58] on span "Chercher" at bounding box center [565, 60] width 63 height 11
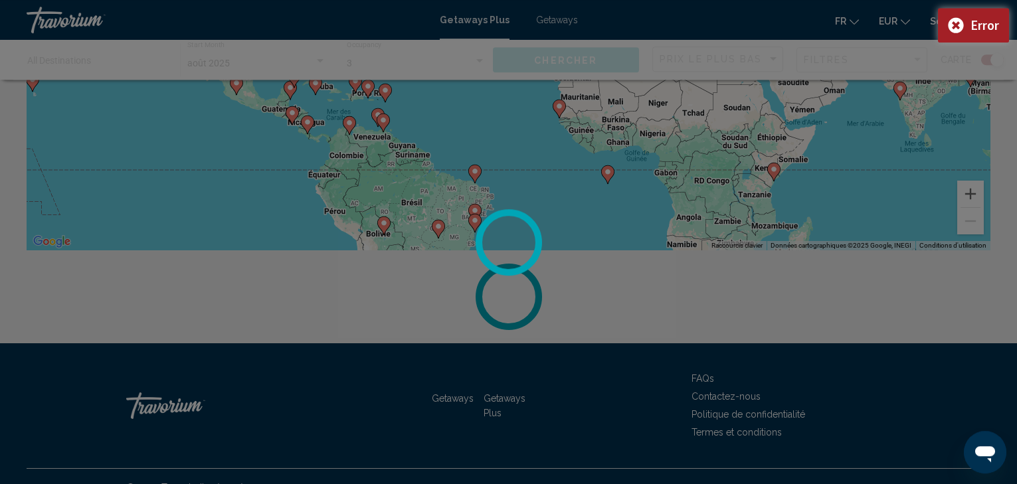
scroll to position [263, 0]
